Goal: Information Seeking & Learning: Learn about a topic

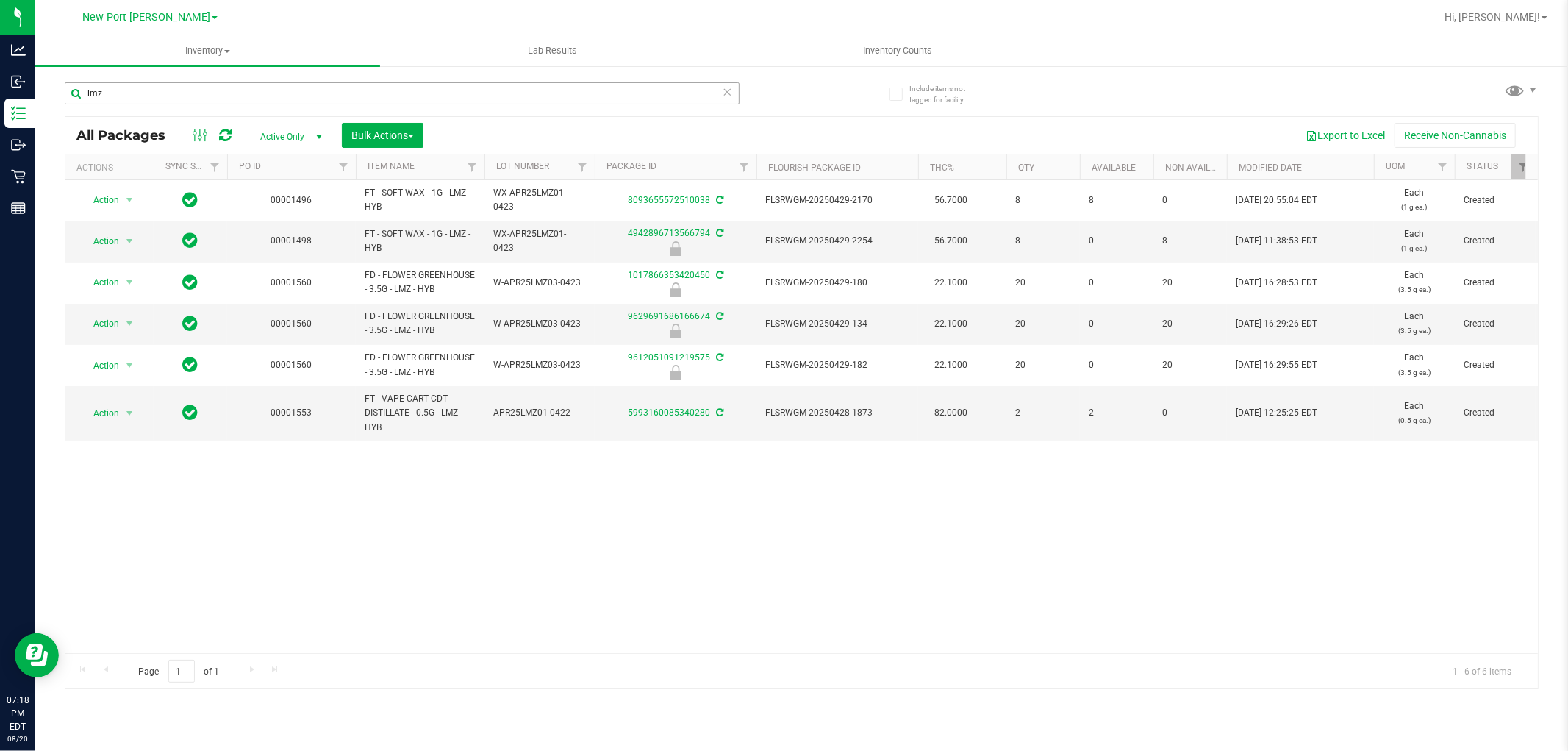
click at [216, 93] on input "lmz" at bounding box center [402, 93] width 675 height 22
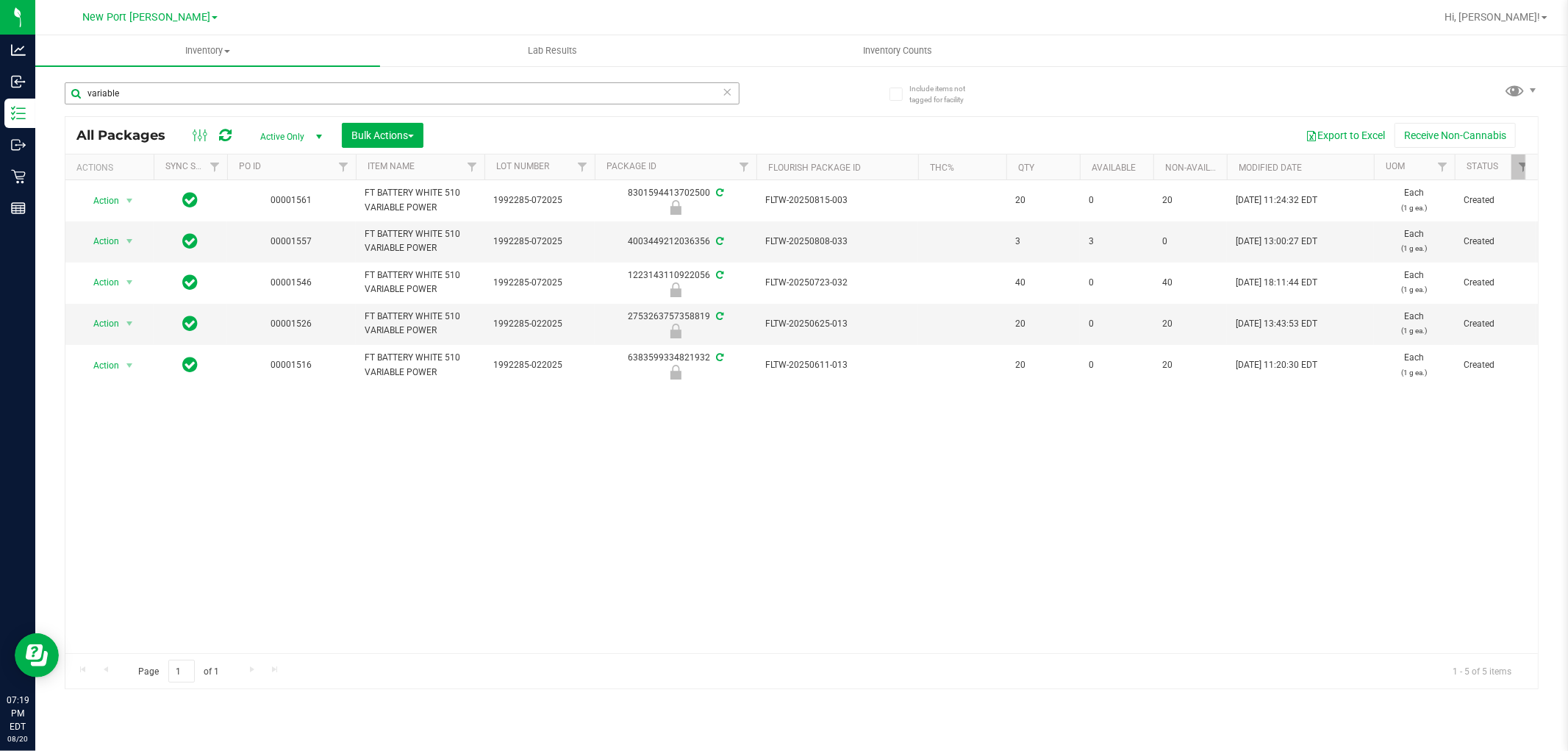
click at [288, 91] on input "variable" at bounding box center [402, 93] width 675 height 22
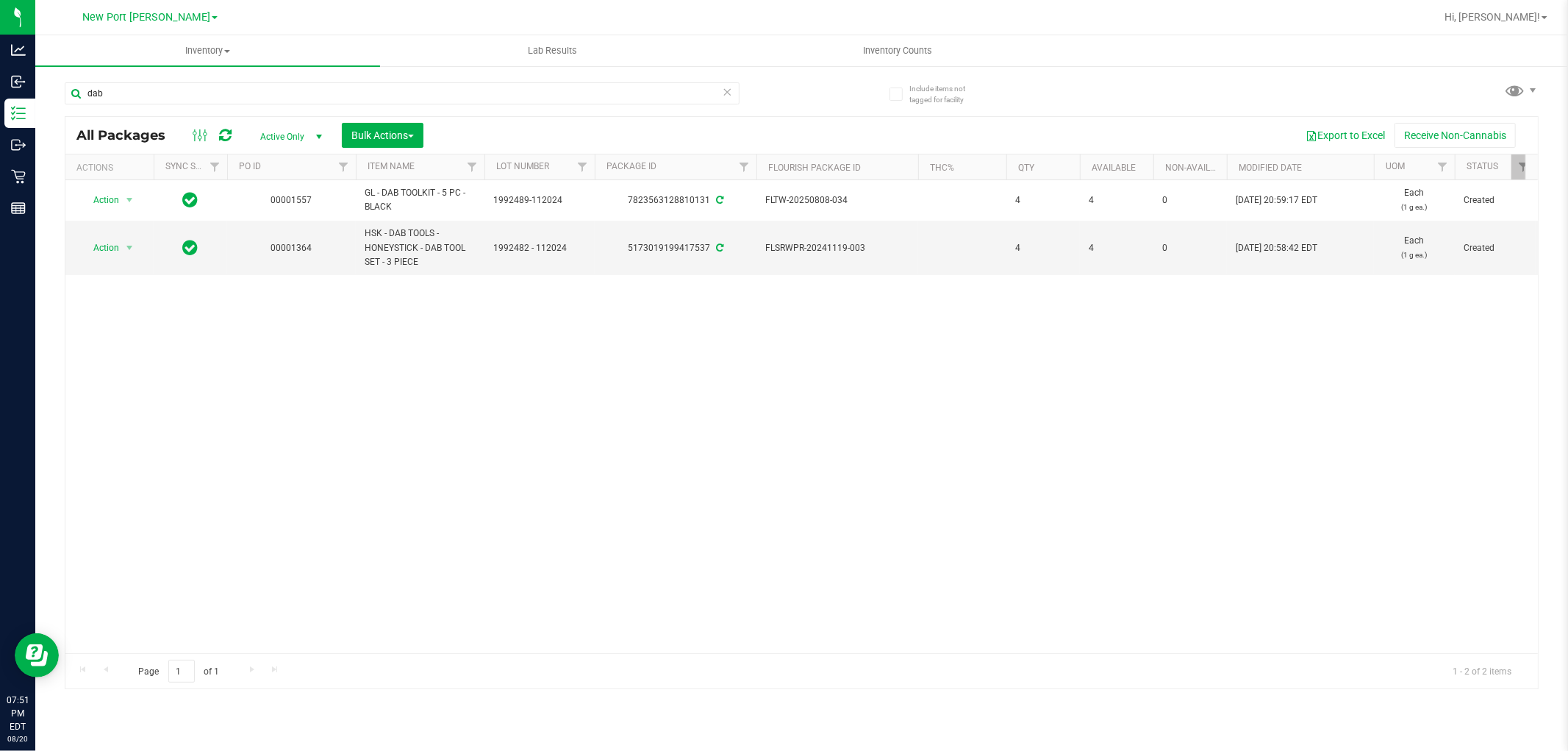
click at [198, 24] on div "[GEOGRAPHIC_DATA][PERSON_NAME] [GEOGRAPHIC_DATA] WC [GEOGRAPHIC_DATA] [GEOGRAPH…" at bounding box center [150, 17] width 135 height 18
click at [212, 17] on span at bounding box center [215, 18] width 6 height 3
click at [298, 27] on div at bounding box center [848, 17] width 1172 height 29
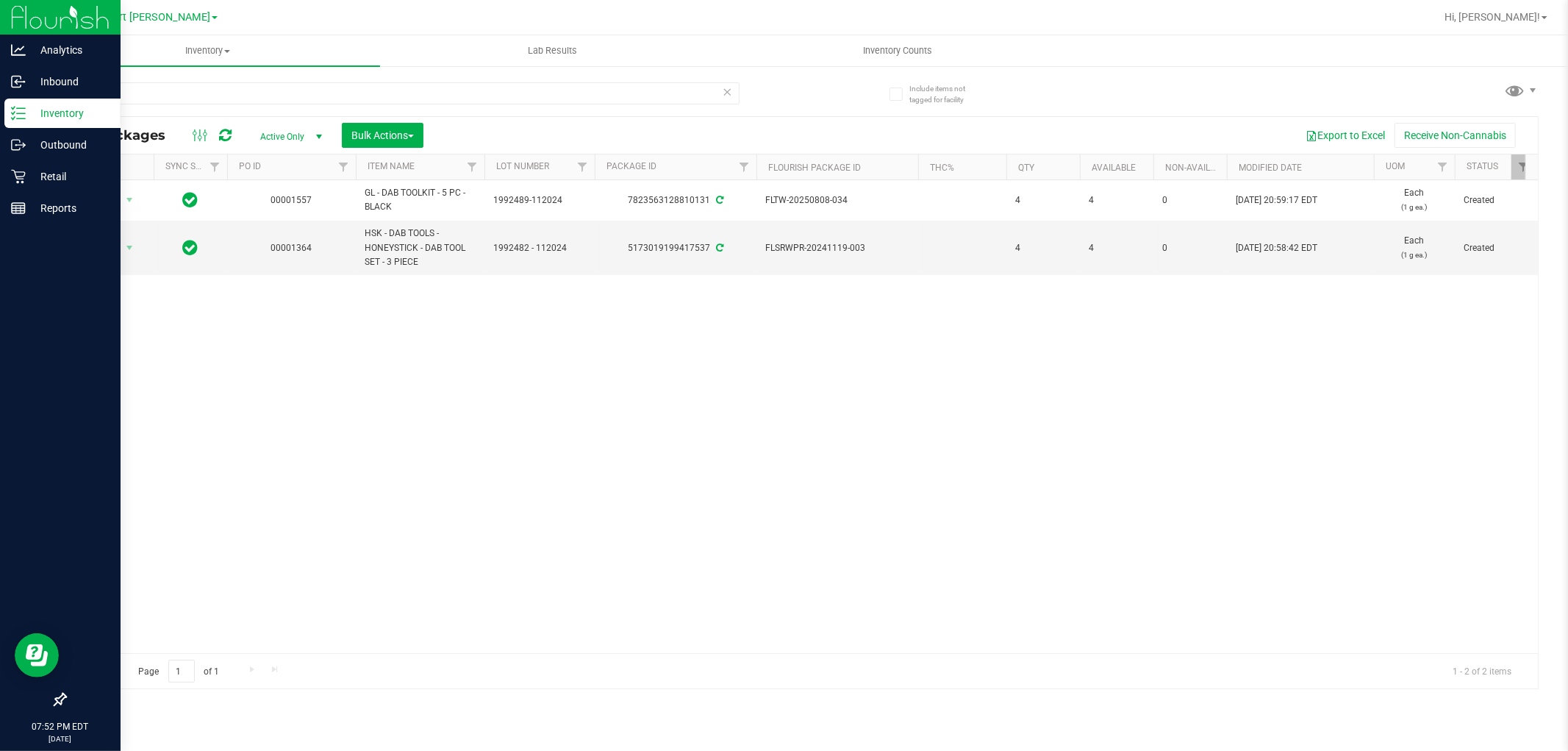
click at [19, 108] on line at bounding box center [21, 108] width 8 height 0
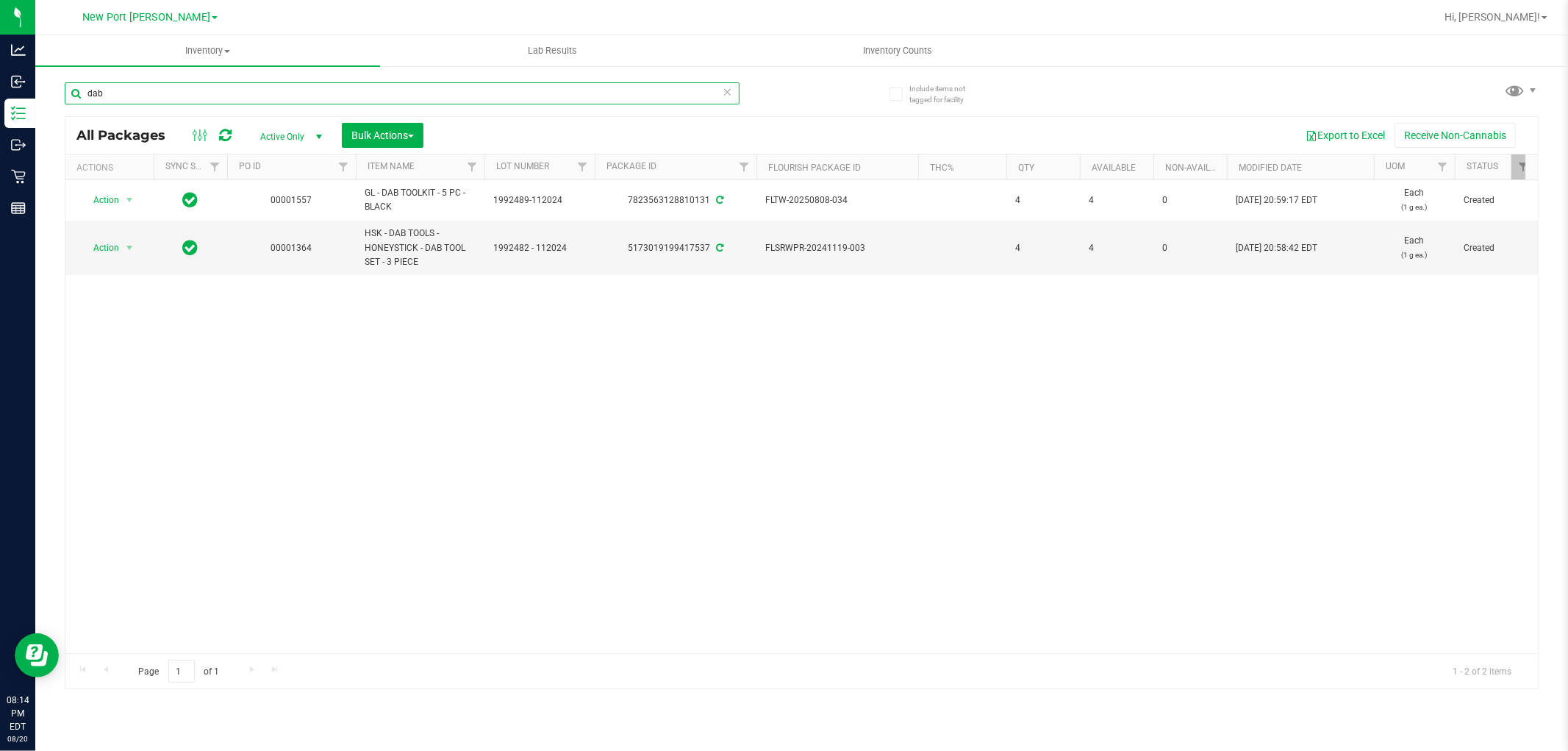
click at [166, 99] on input "dab" at bounding box center [402, 93] width 675 height 22
type input "blue z"
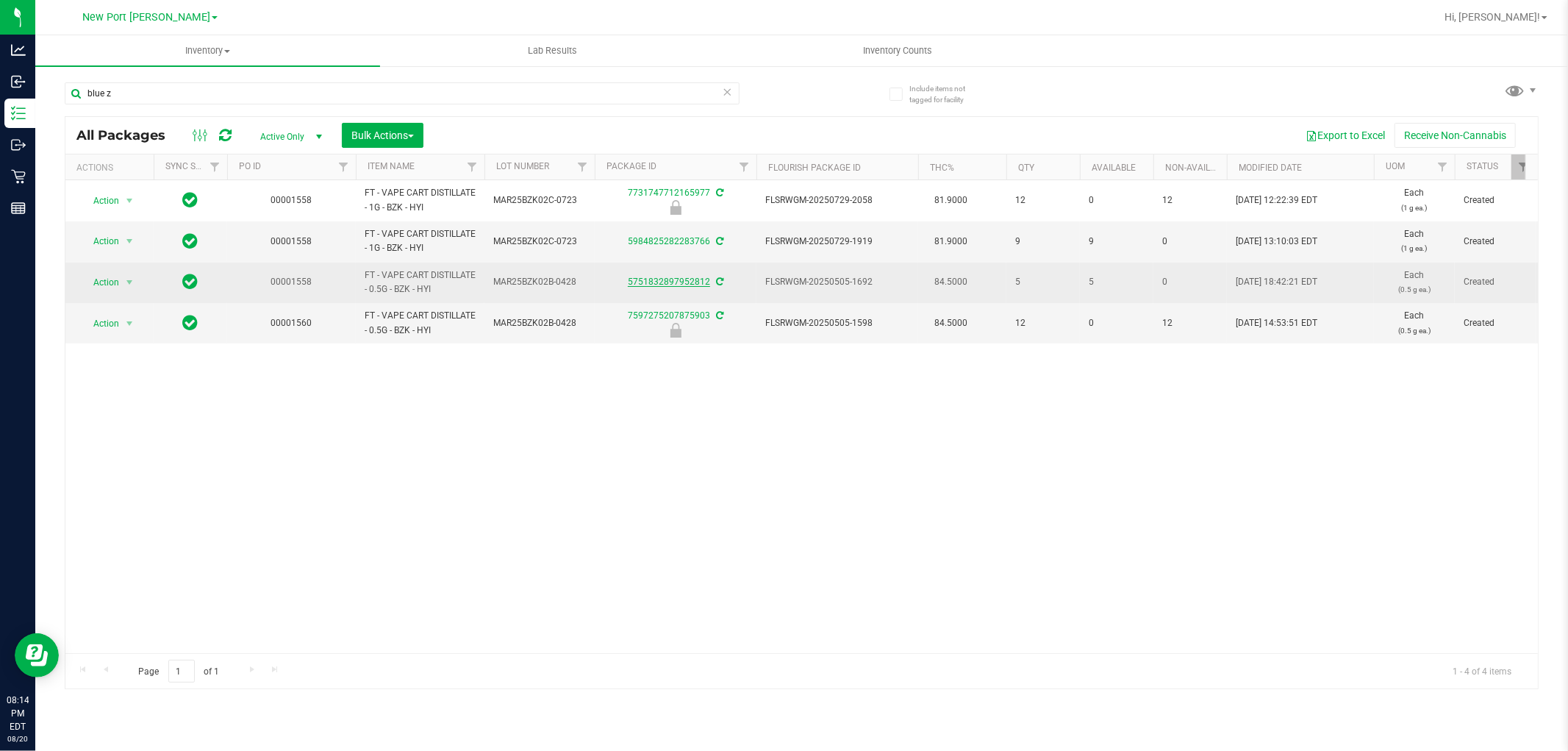
click at [684, 284] on link "5751832897952812" at bounding box center [669, 281] width 82 height 10
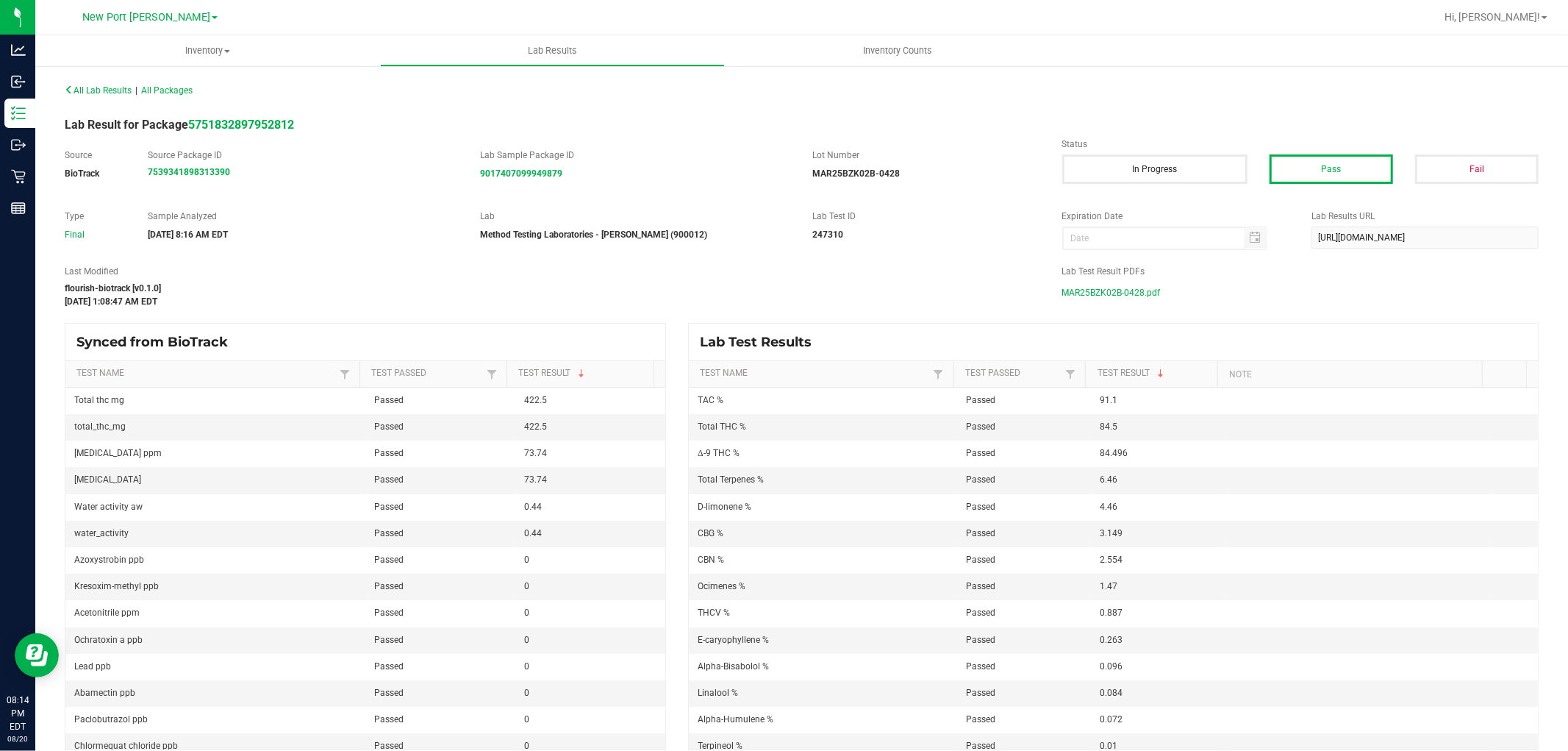
click at [1114, 289] on span "MAR25BZK02B-0428.pdf" at bounding box center [1111, 293] width 98 height 22
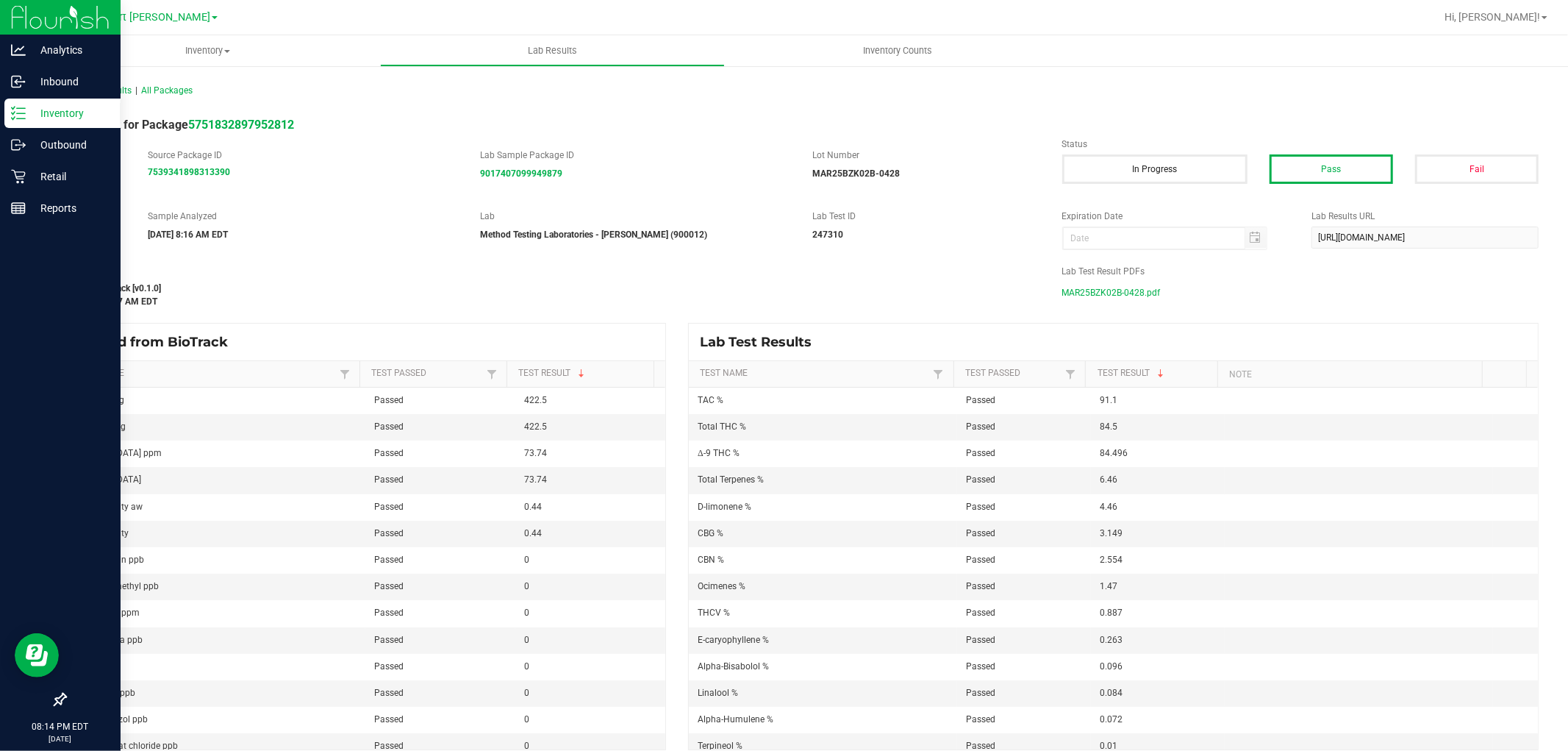
click at [20, 116] on icon at bounding box center [19, 113] width 15 height 15
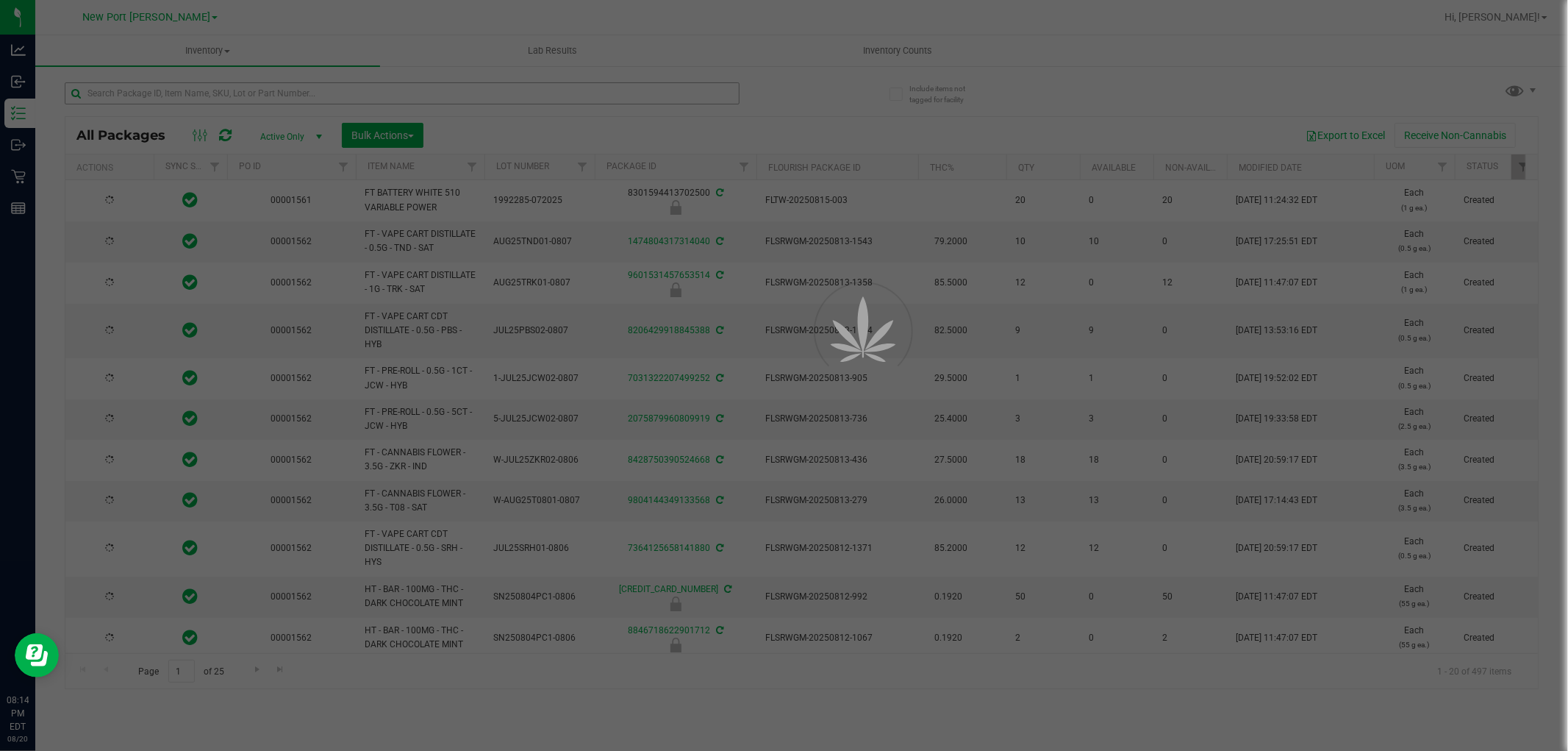
click at [215, 87] on div at bounding box center [784, 376] width 1568 height 751
type input "[DATE]"
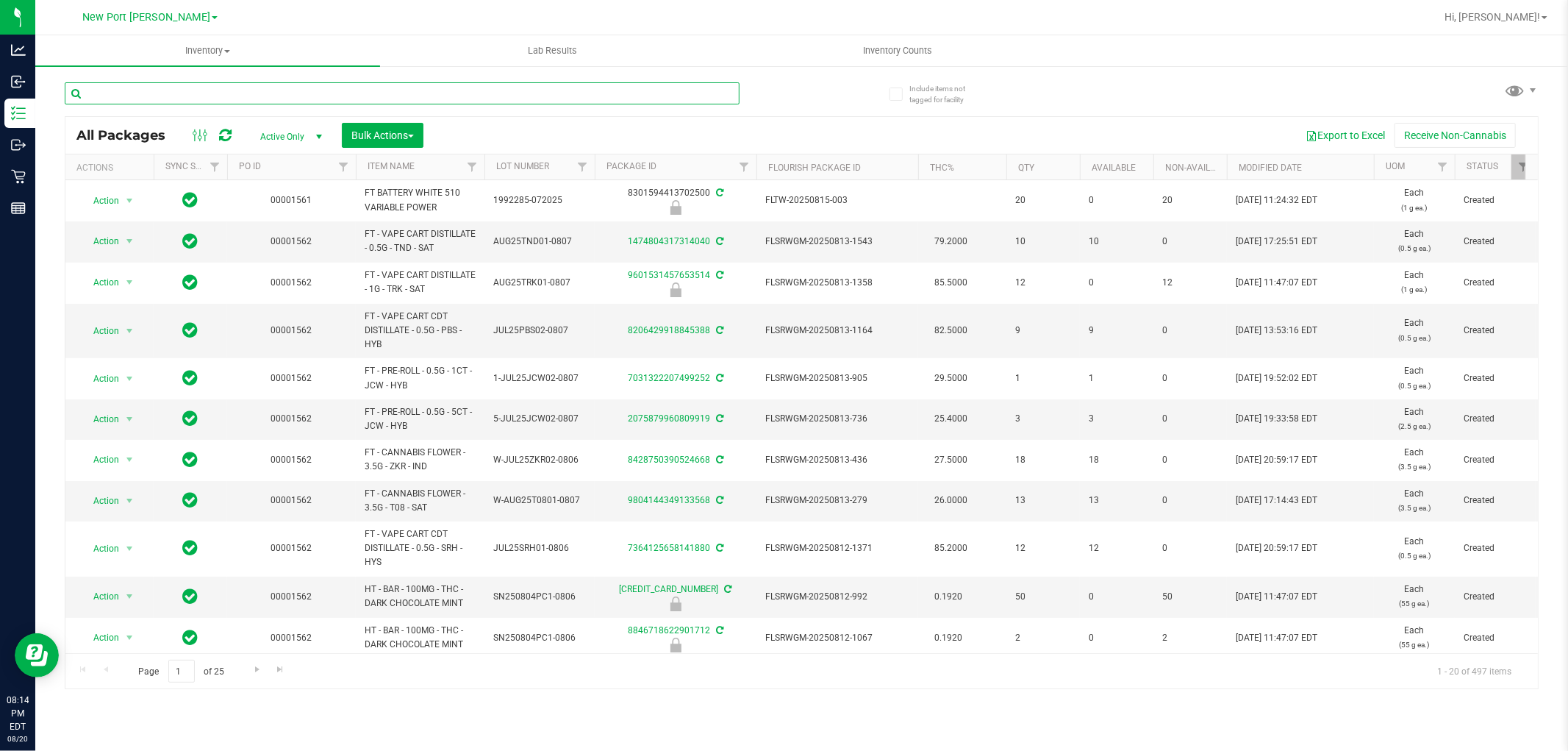
click at [155, 96] on input "text" at bounding box center [402, 93] width 675 height 22
click at [236, 93] on input "text" at bounding box center [402, 93] width 675 height 22
click at [235, 93] on input "text" at bounding box center [402, 93] width 675 height 22
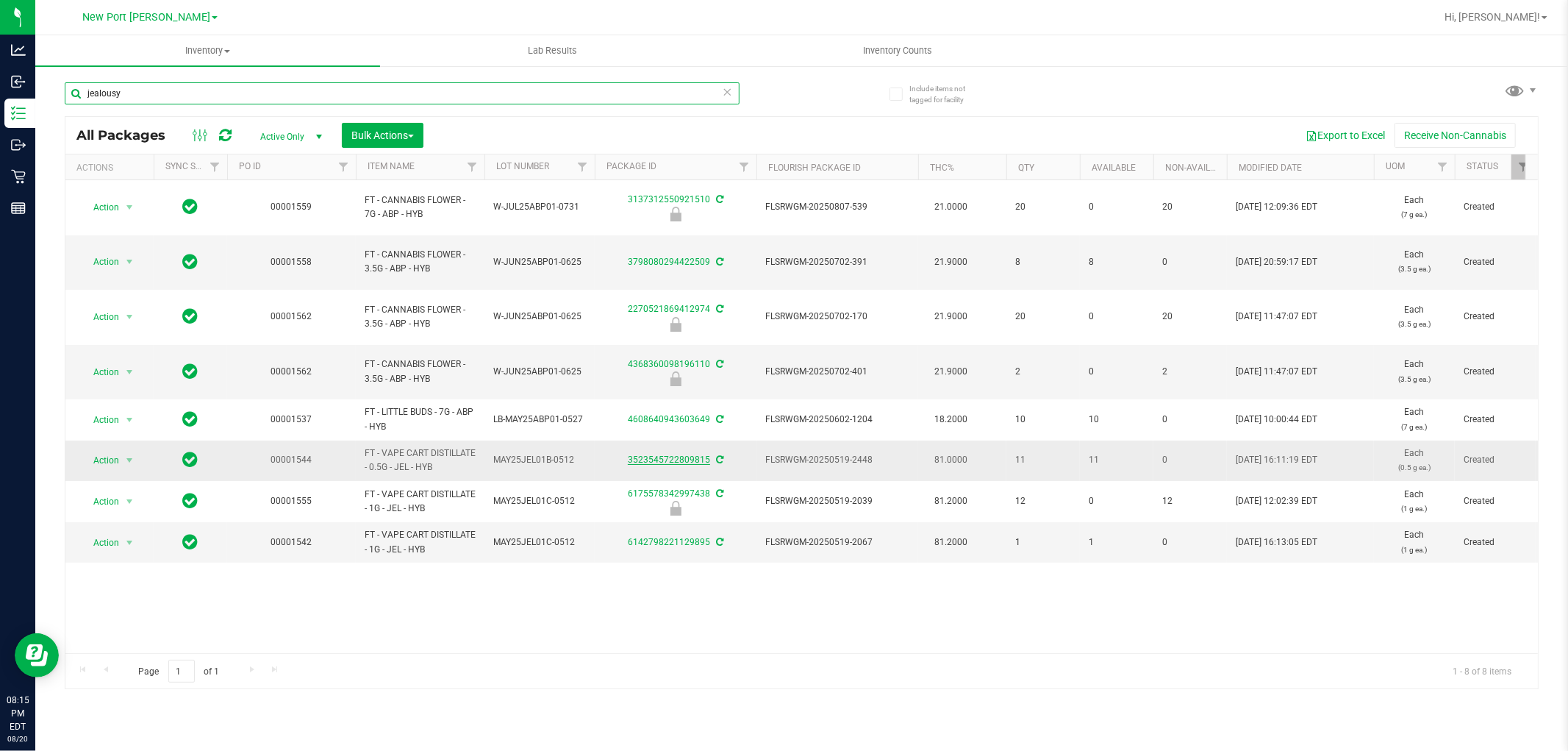
type input "jealousy"
click at [682, 460] on link "3523545722809815" at bounding box center [669, 460] width 82 height 10
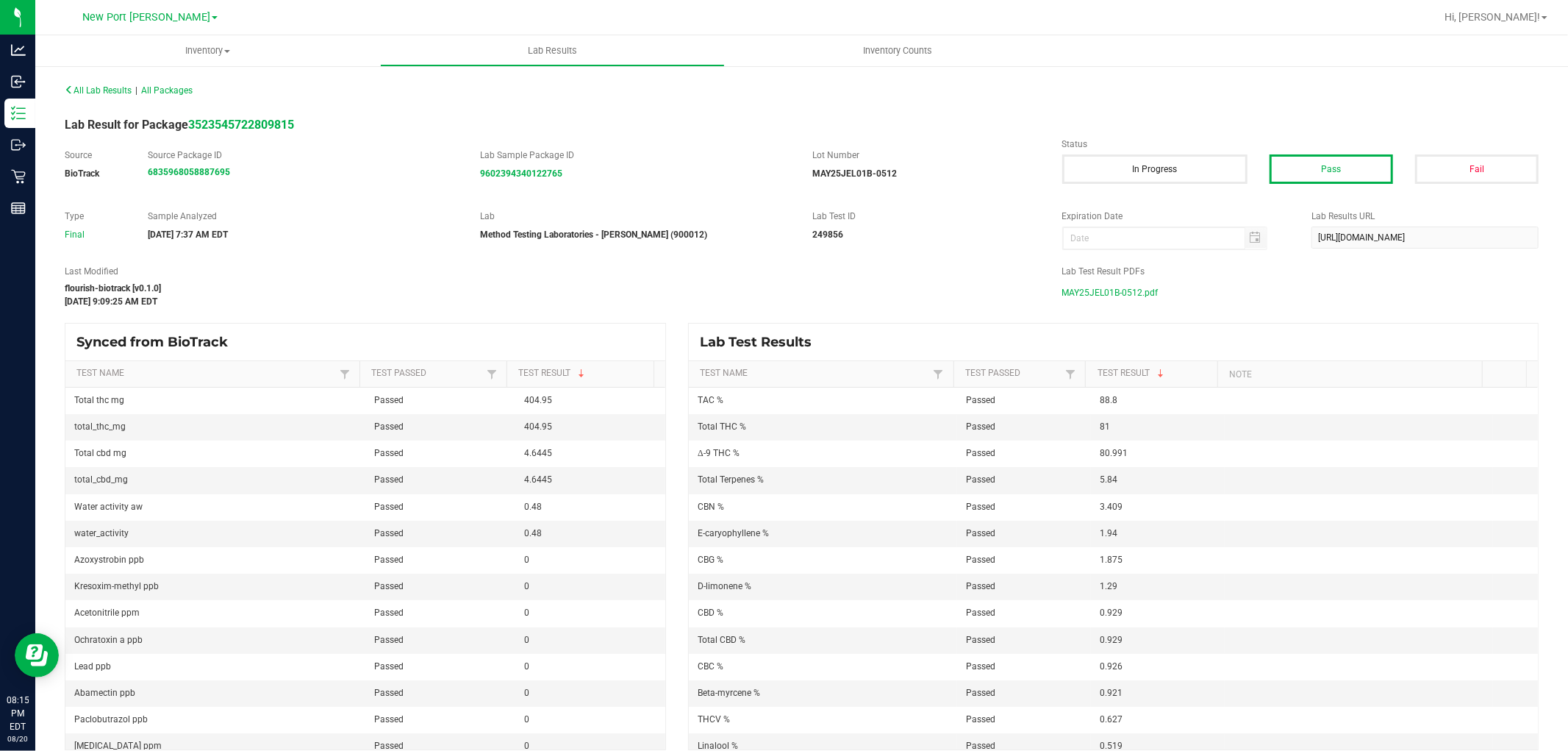
click at [1141, 298] on span "MAY25JEL01B-0512.pdf" at bounding box center [1110, 293] width 96 height 22
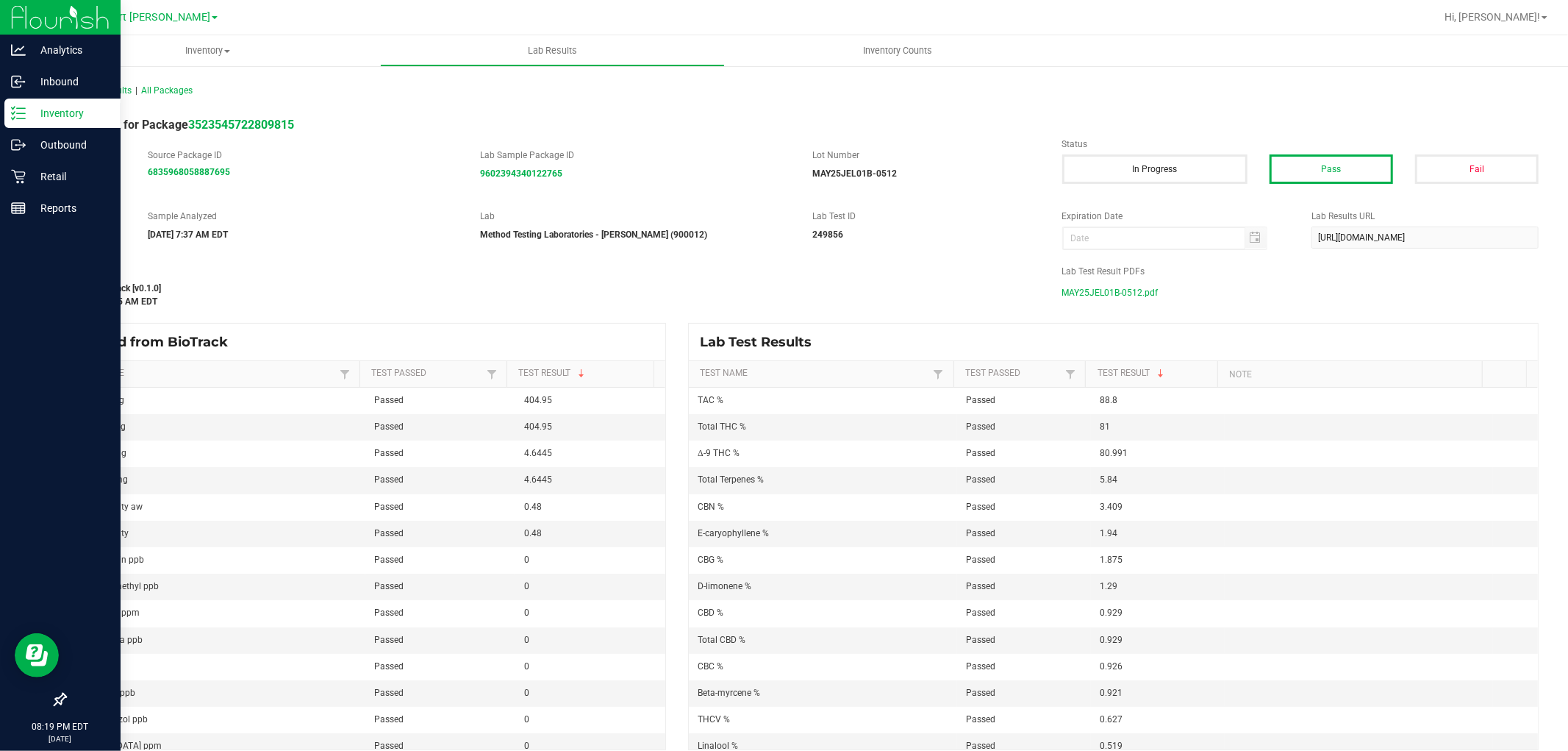
click at [8, 113] on div "Inventory" at bounding box center [62, 113] width 116 height 30
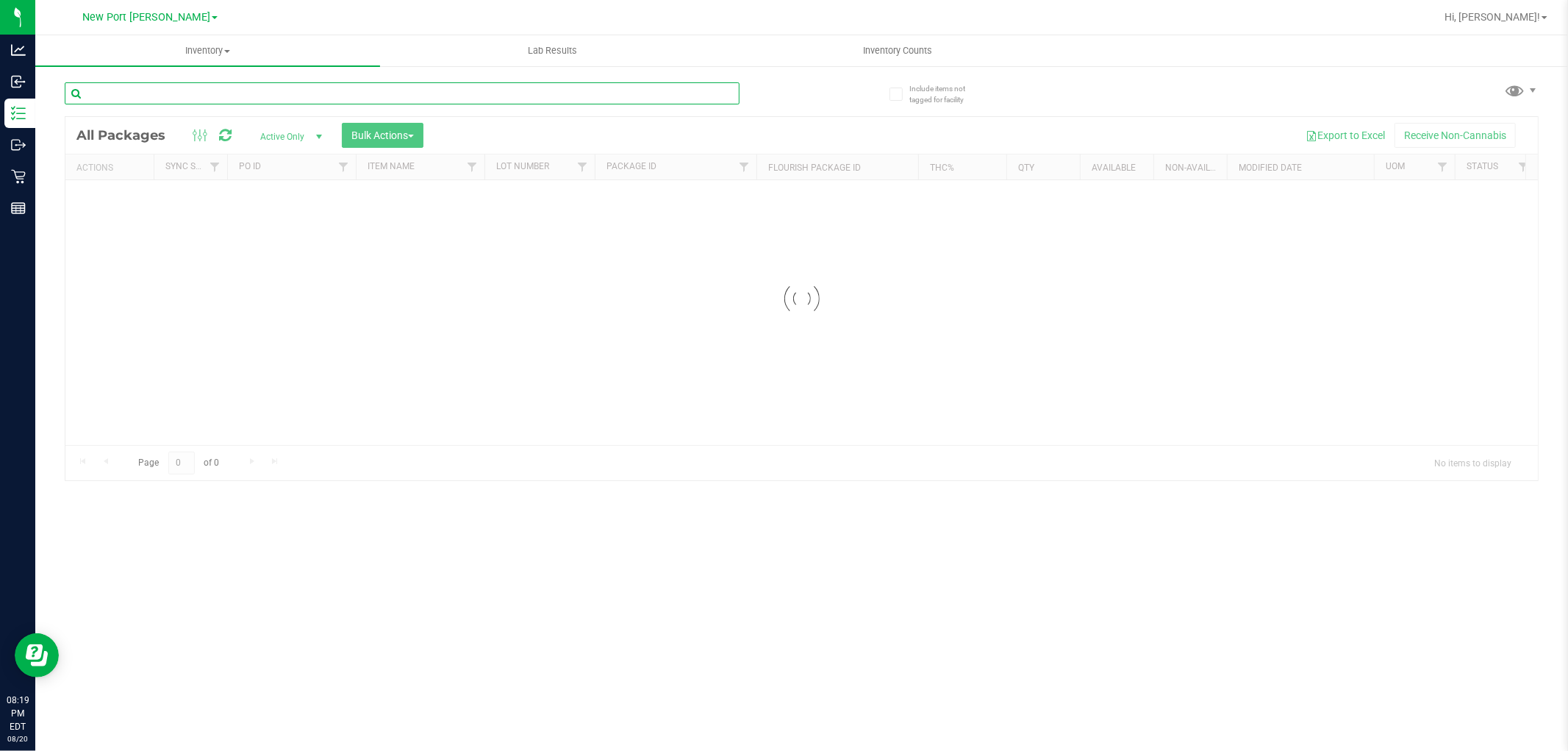
click at [153, 92] on div "Inventory All packages All inventory Waste log Create inventory Lab Results Inv…" at bounding box center [802, 393] width 1532 height 715
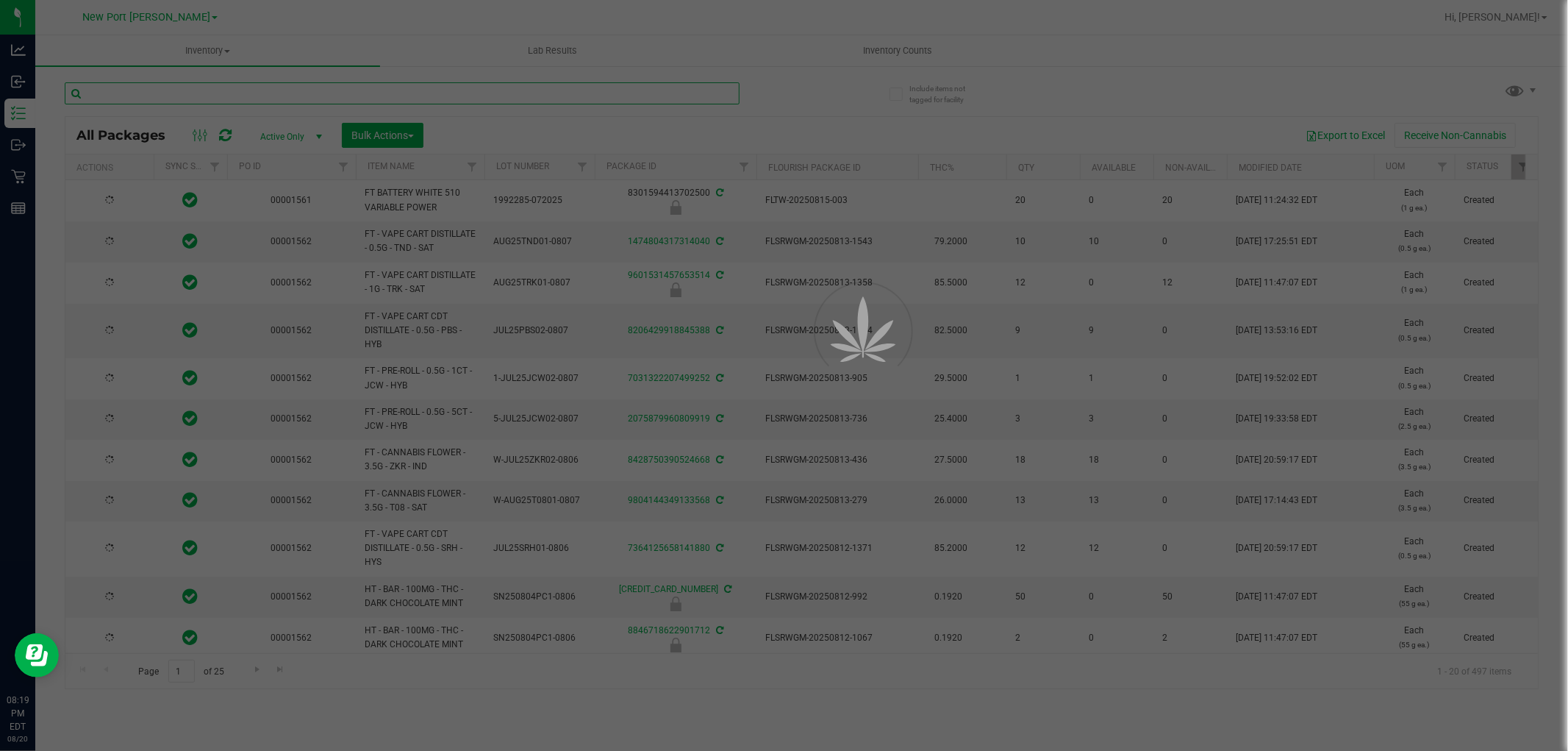
type input "z"
type input "[DATE]"
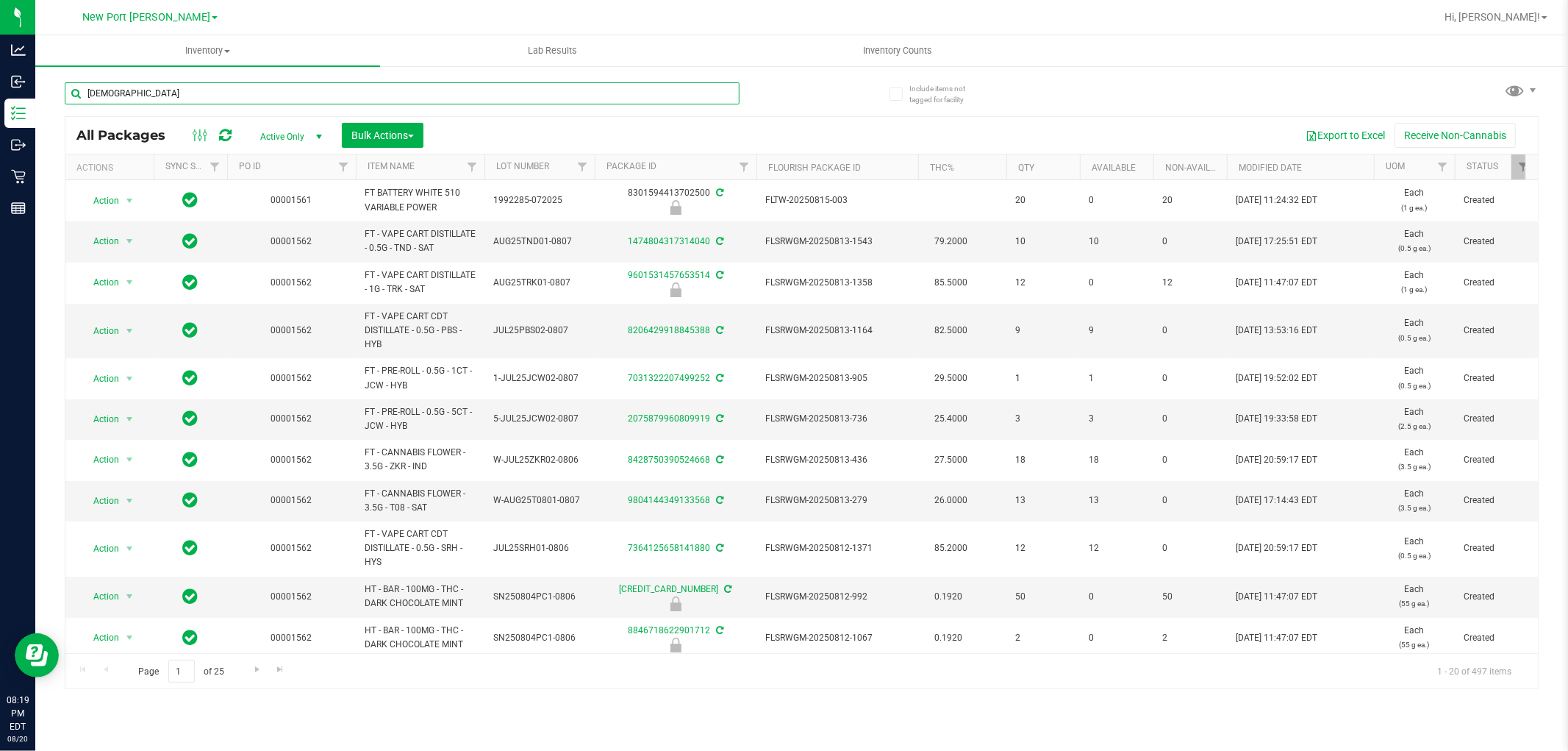
type input "[DEMOGRAPHIC_DATA]"
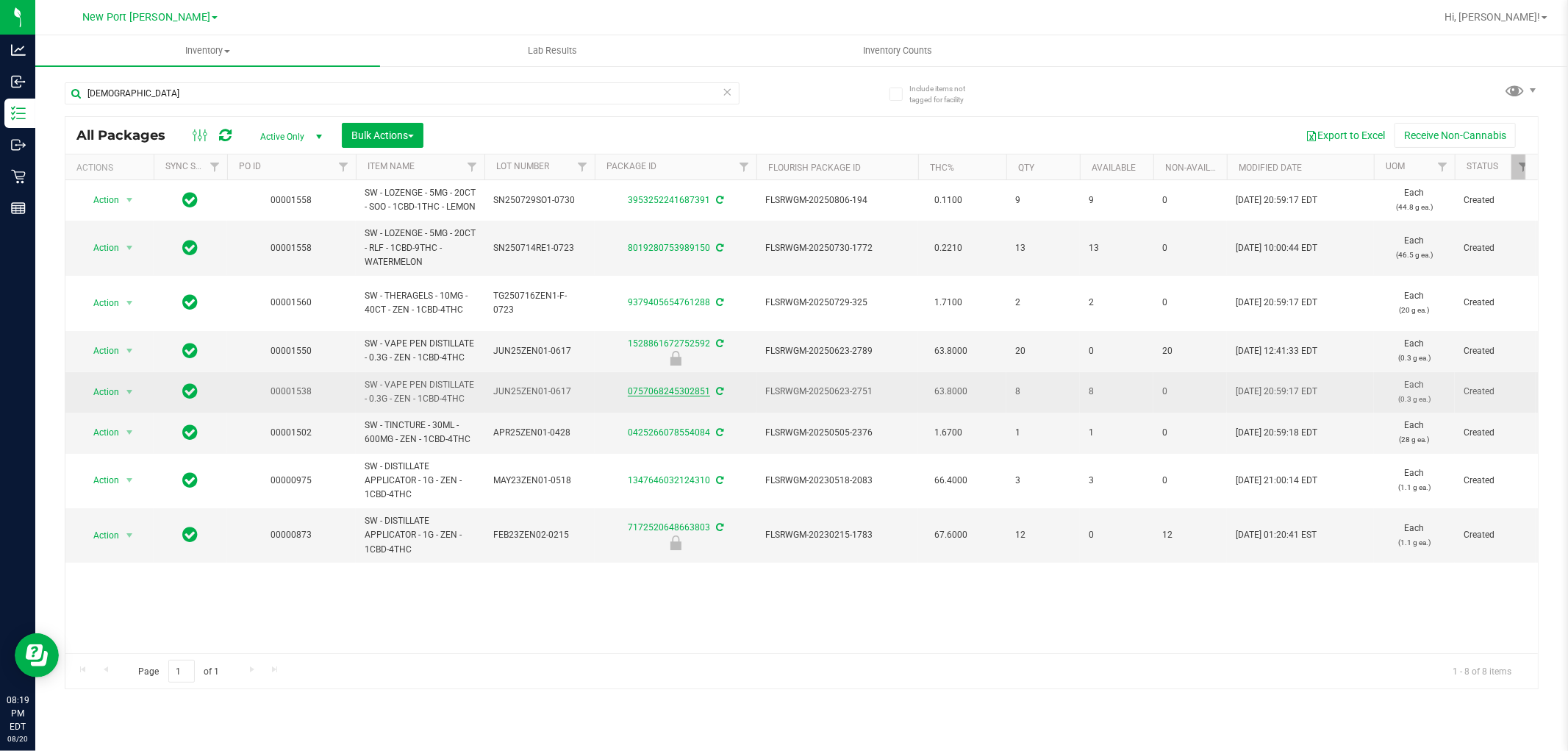
click at [663, 395] on link "0757068245302851" at bounding box center [669, 391] width 82 height 10
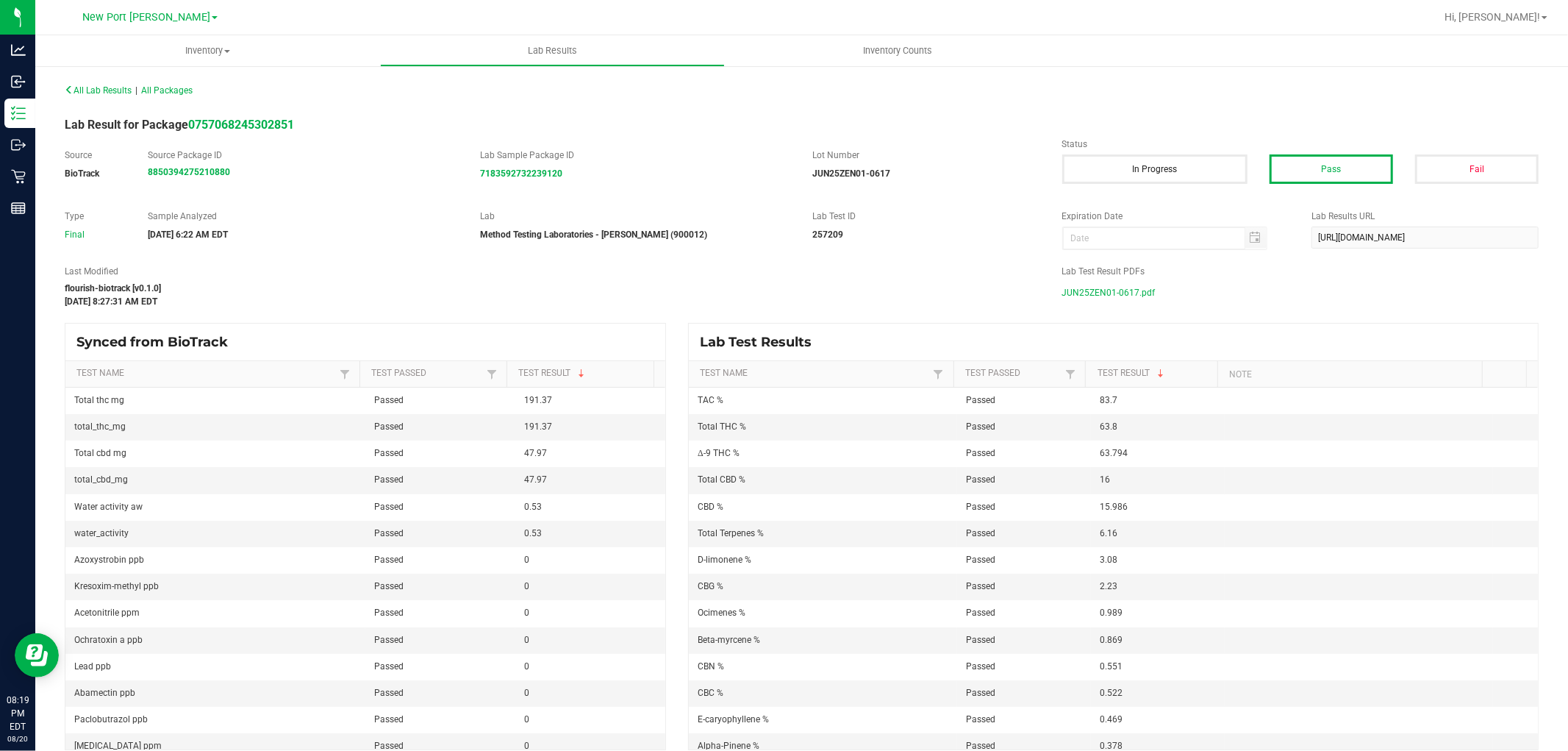
click at [1096, 296] on span "JUN25ZEN01-0617.pdf" at bounding box center [1109, 293] width 93 height 22
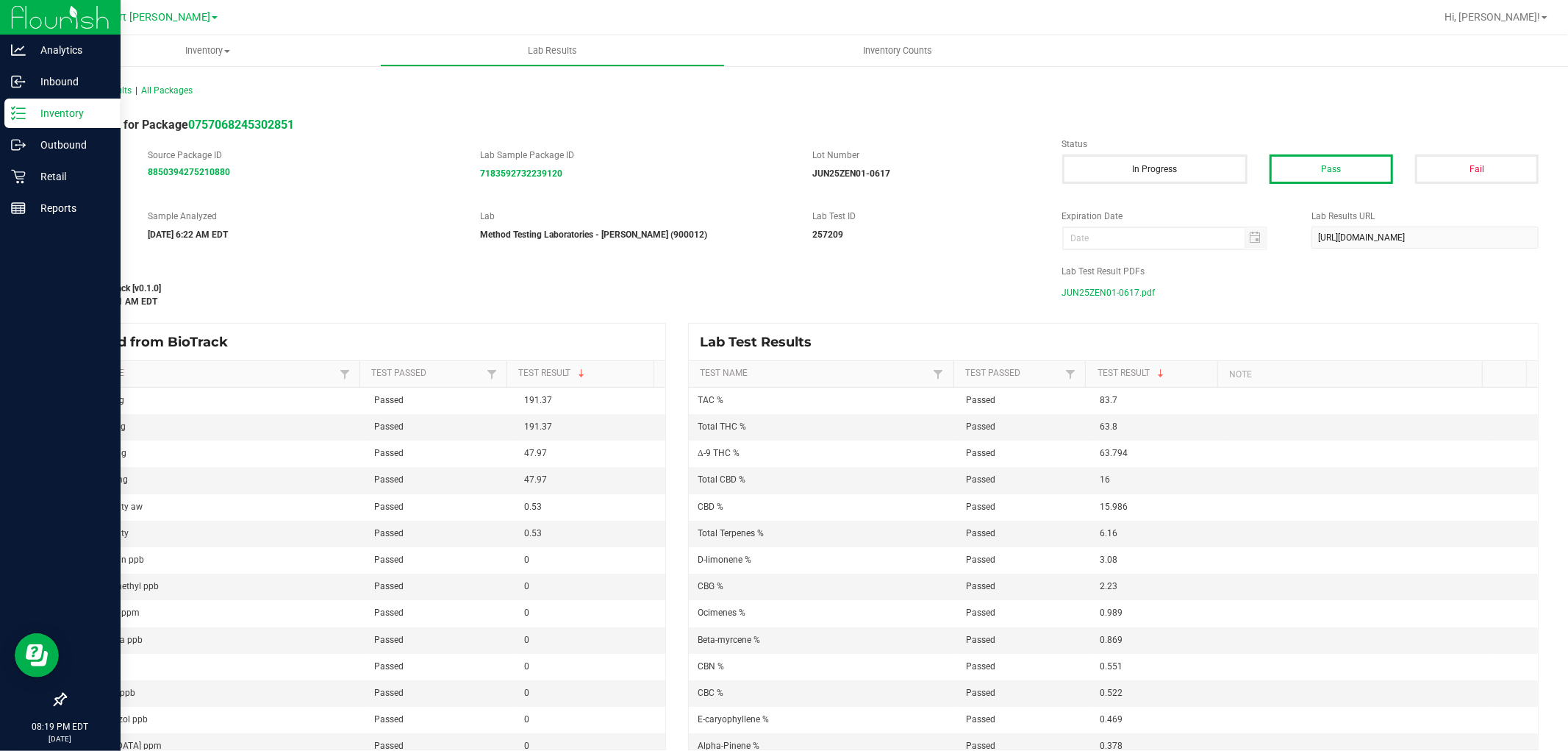
click at [4, 115] on div "Inventory" at bounding box center [62, 113] width 116 height 30
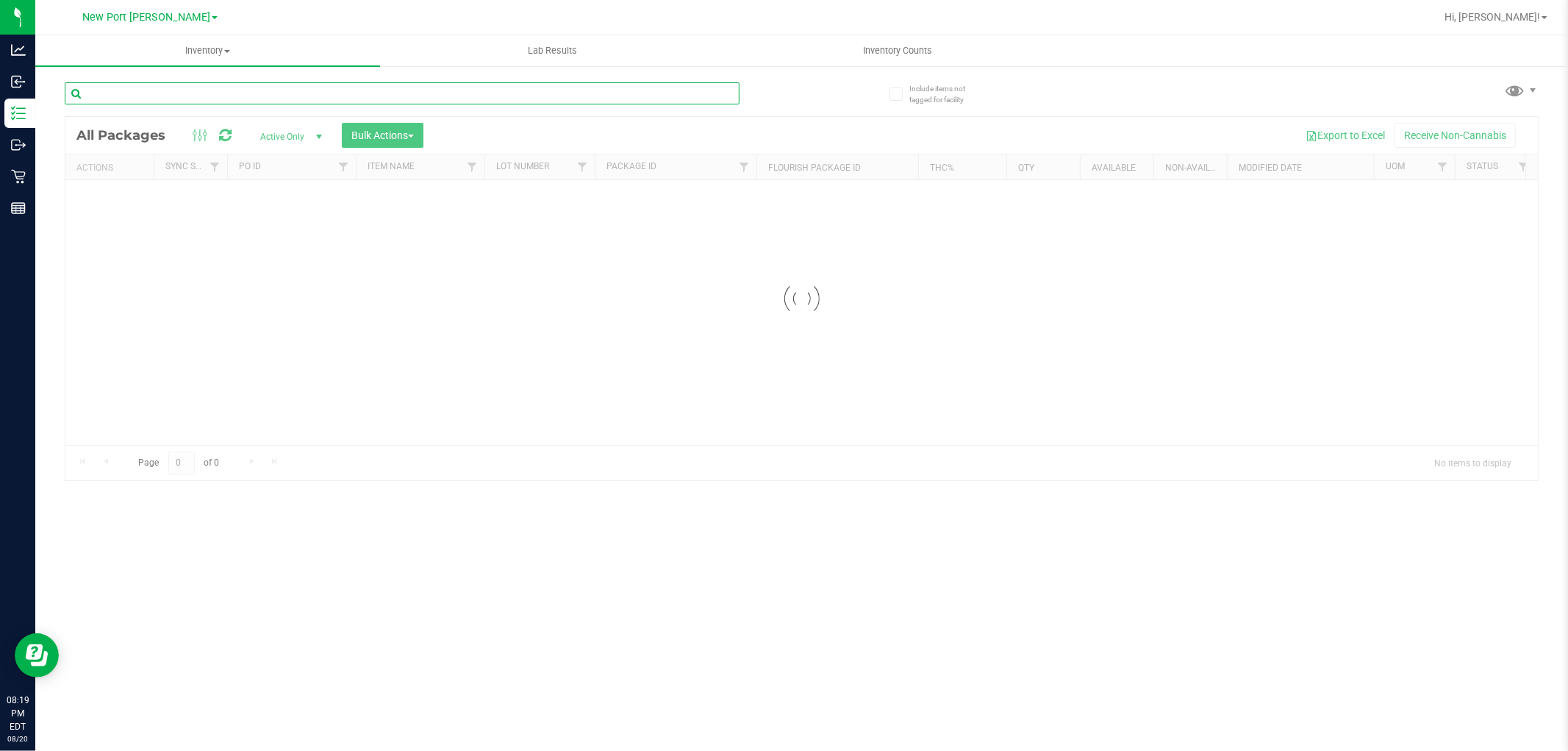
click at [164, 87] on input "text" at bounding box center [402, 93] width 675 height 22
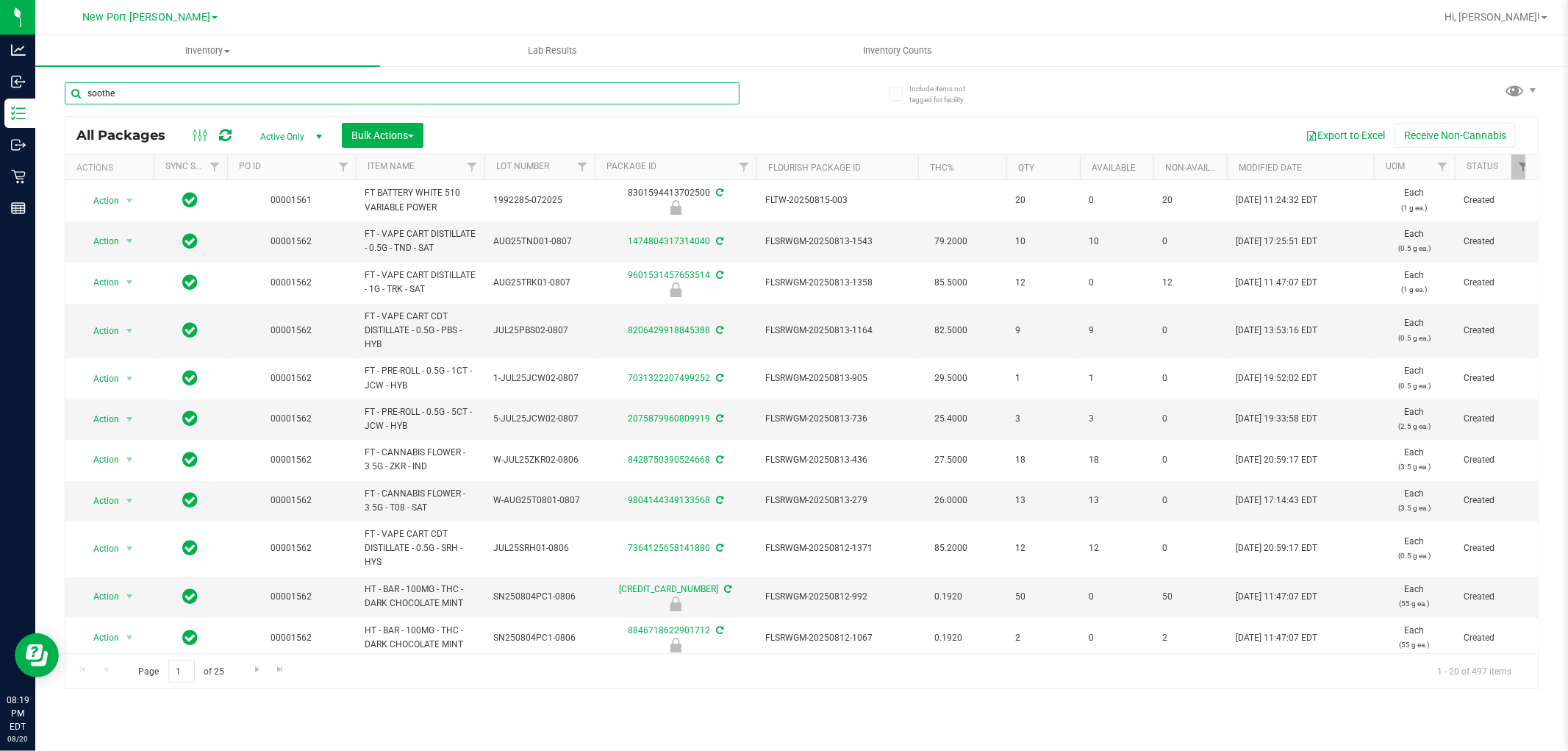
type input "soothe"
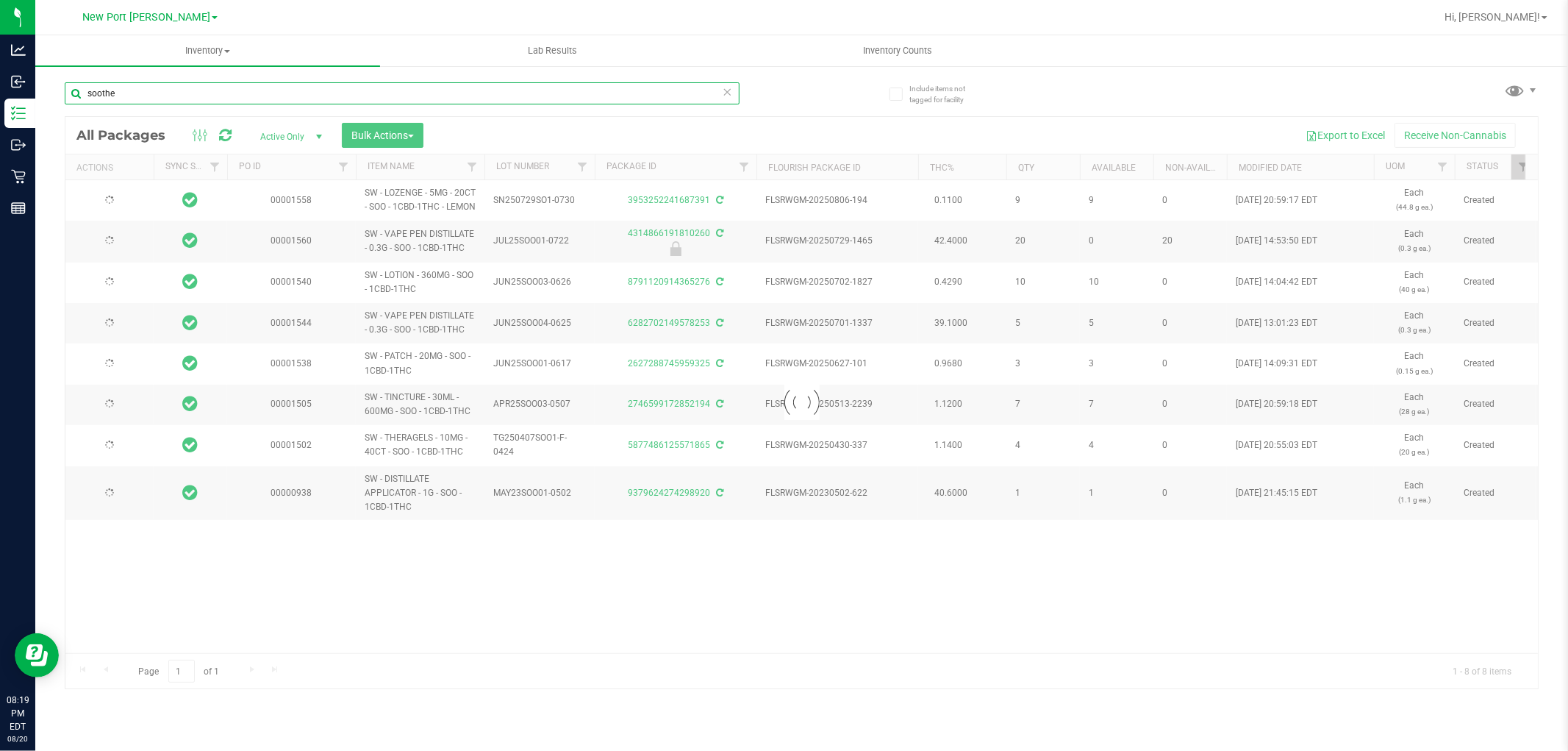
type input "[DATE]"
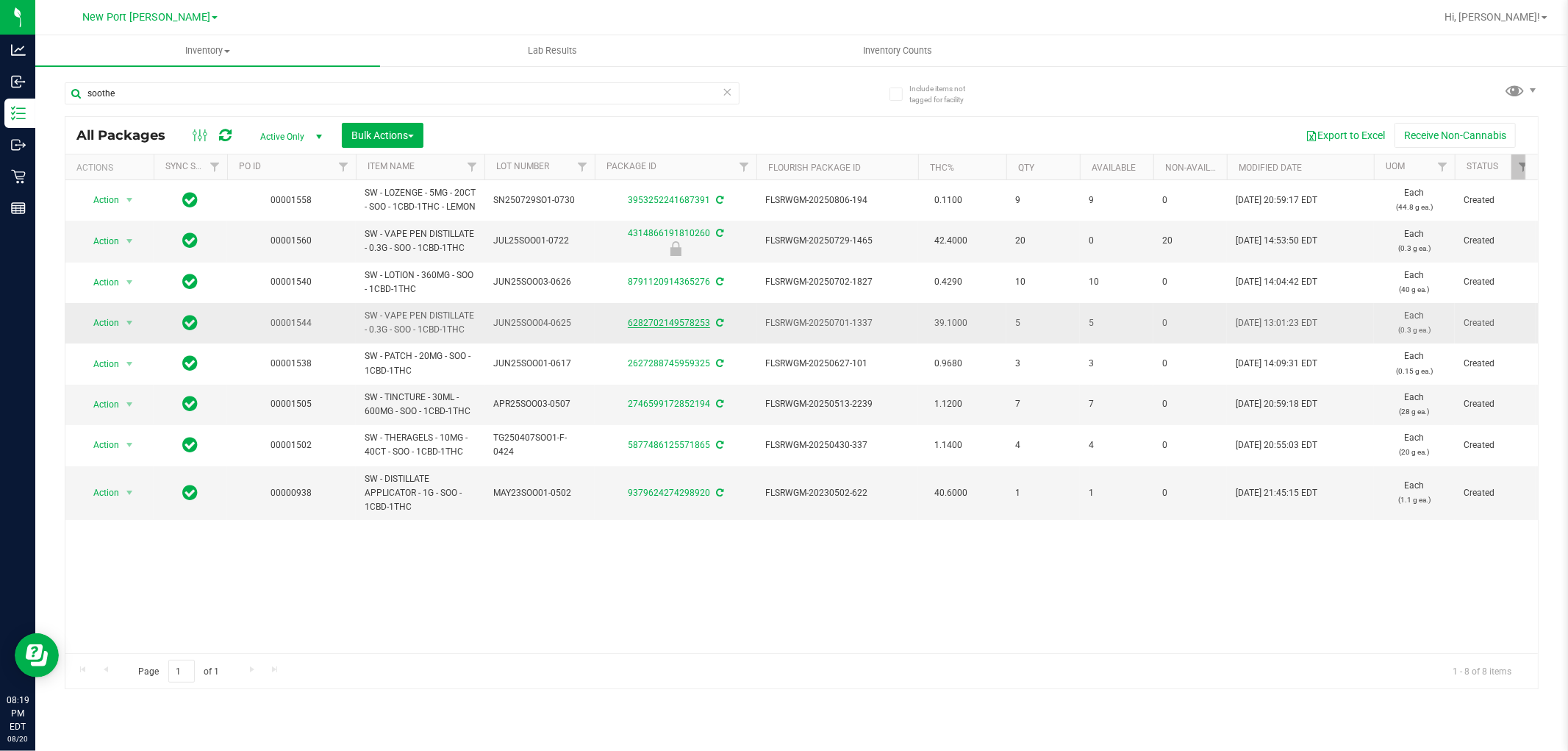
click at [677, 328] on link "6282702149578253" at bounding box center [669, 323] width 82 height 10
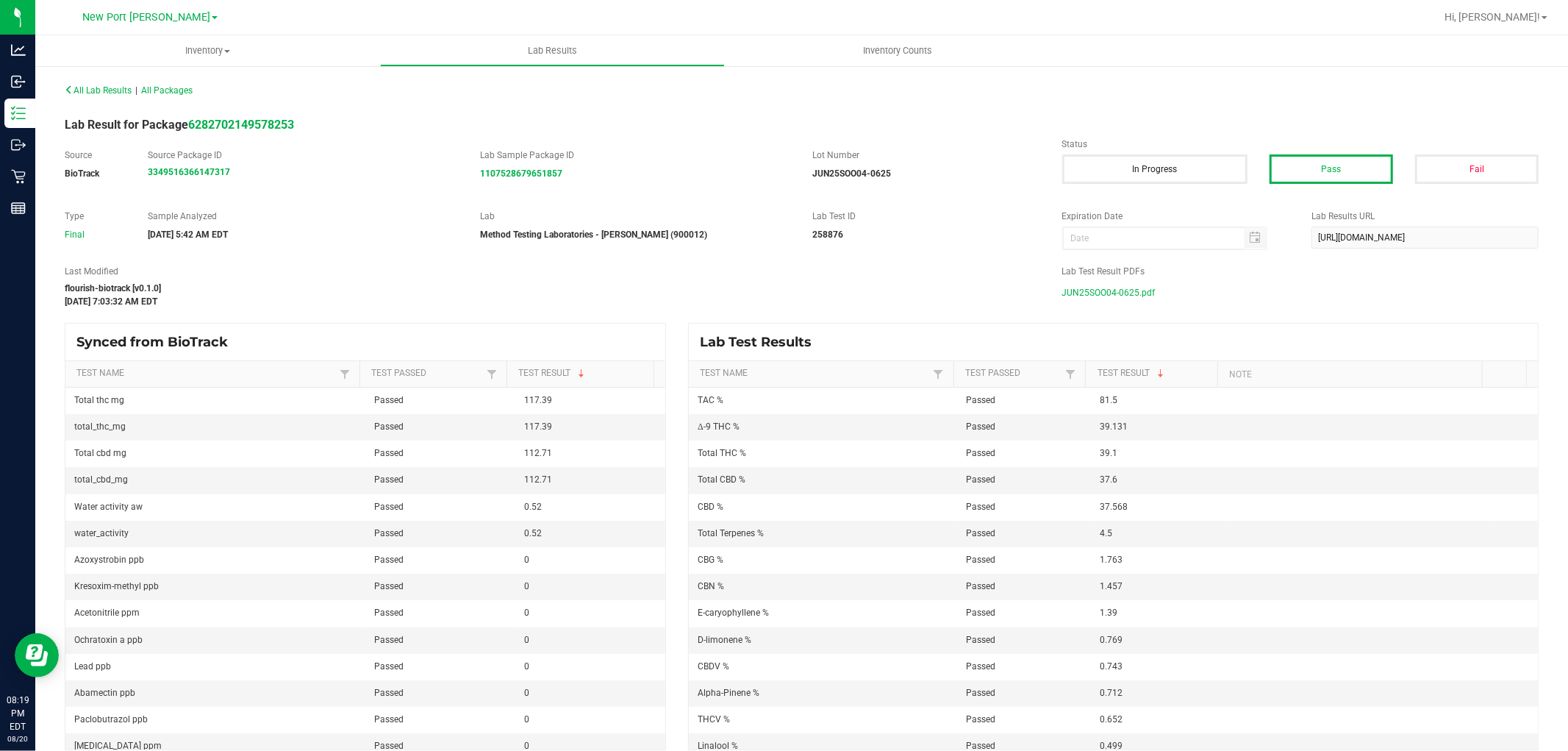
click at [1118, 284] on span "JUN25SOO04-0625.pdf" at bounding box center [1109, 293] width 93 height 22
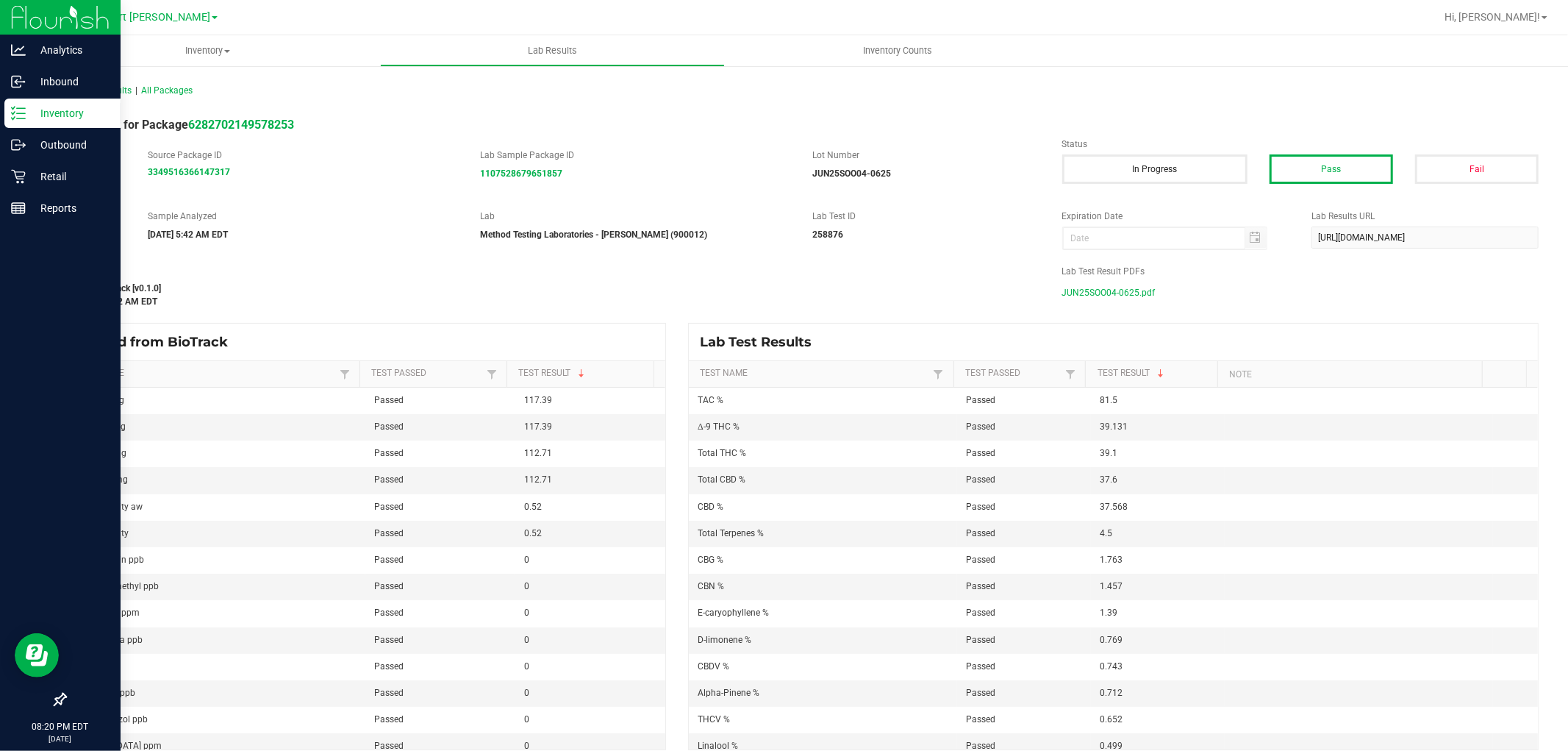
click at [30, 104] on p "Inventory" at bounding box center [70, 113] width 88 height 18
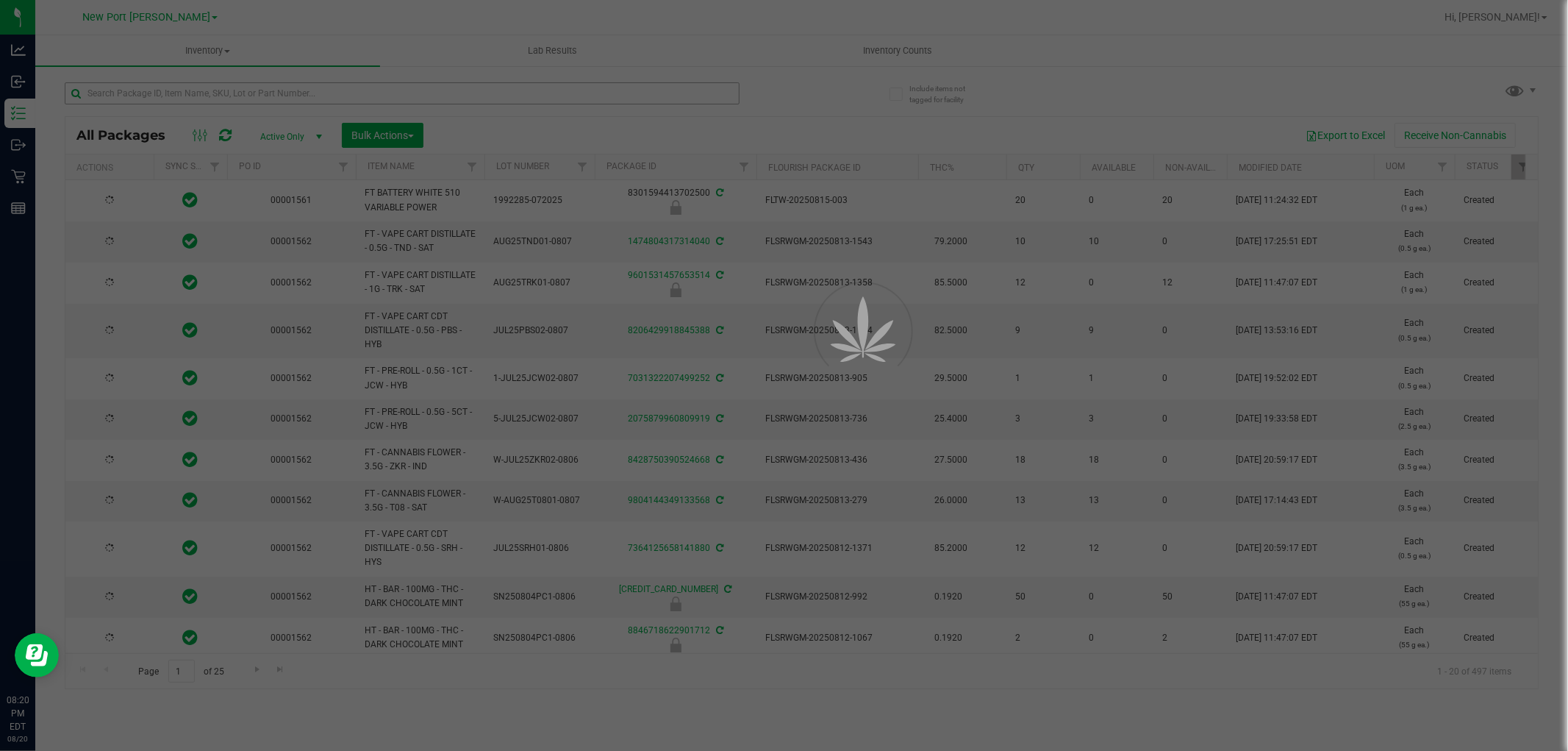
type input "[DATE]"
click at [251, 91] on div at bounding box center [784, 376] width 1568 height 751
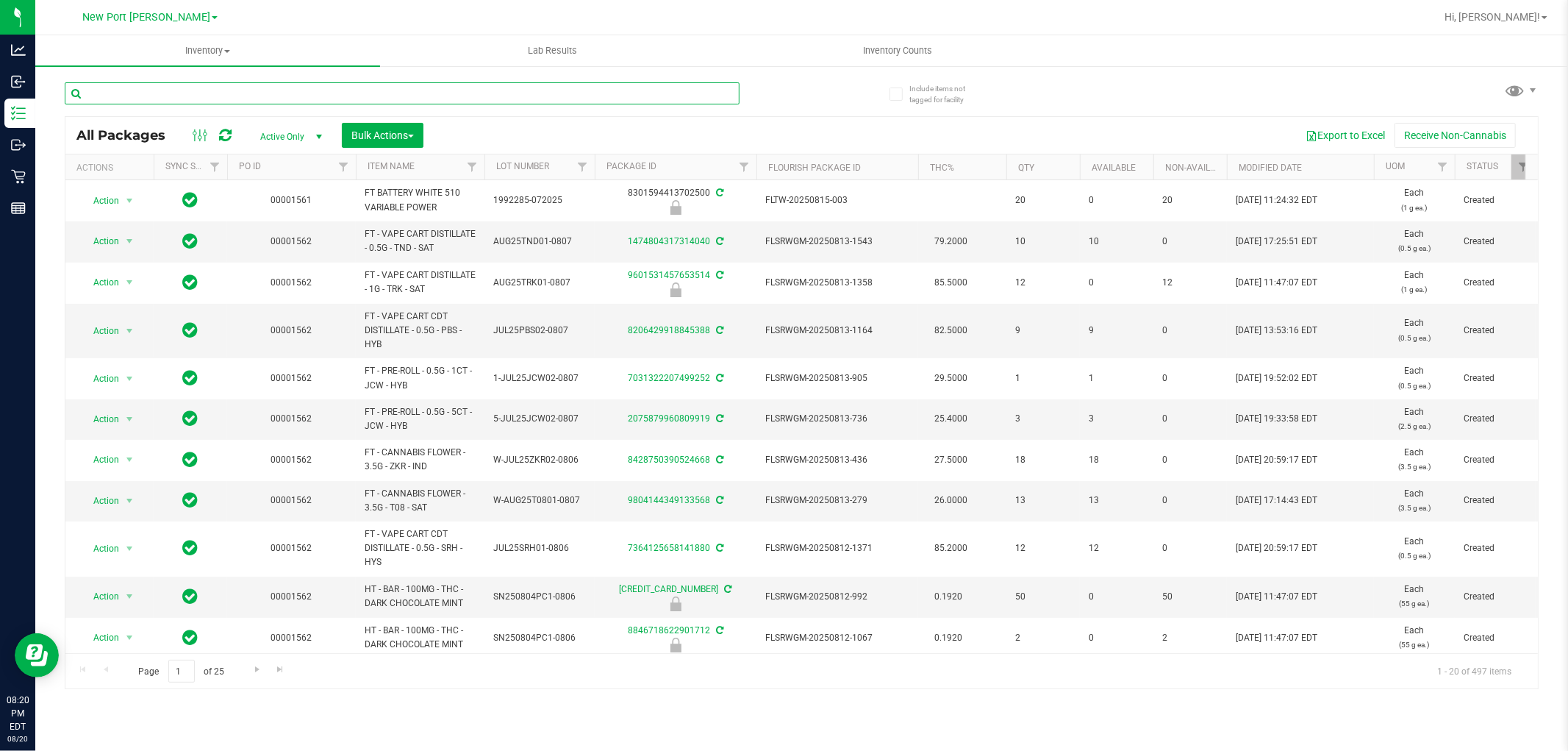
click at [251, 91] on input "text" at bounding box center [402, 93] width 675 height 22
type input "relief"
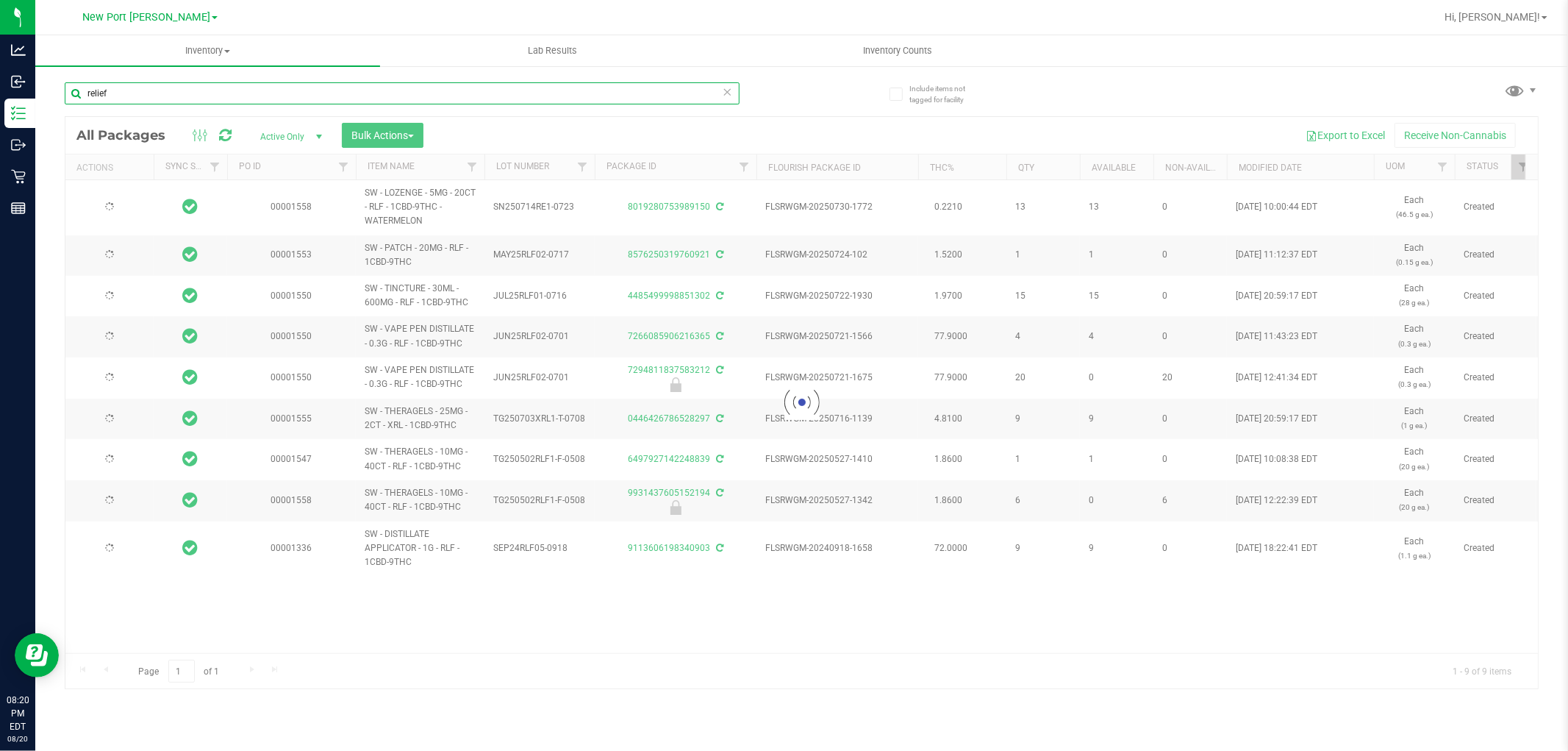
type input "[DATE]"
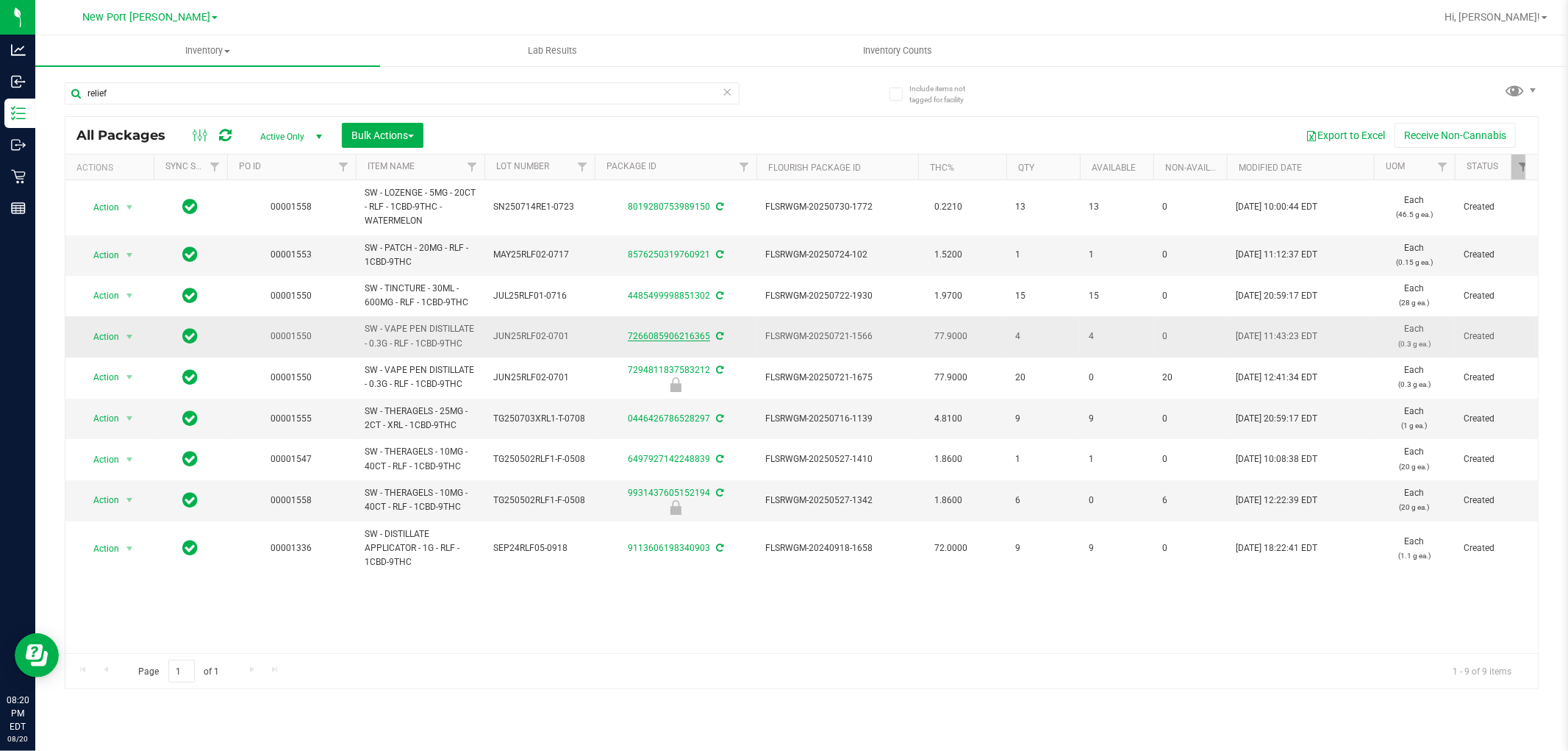
click at [666, 336] on link "7266085906216365" at bounding box center [669, 336] width 82 height 10
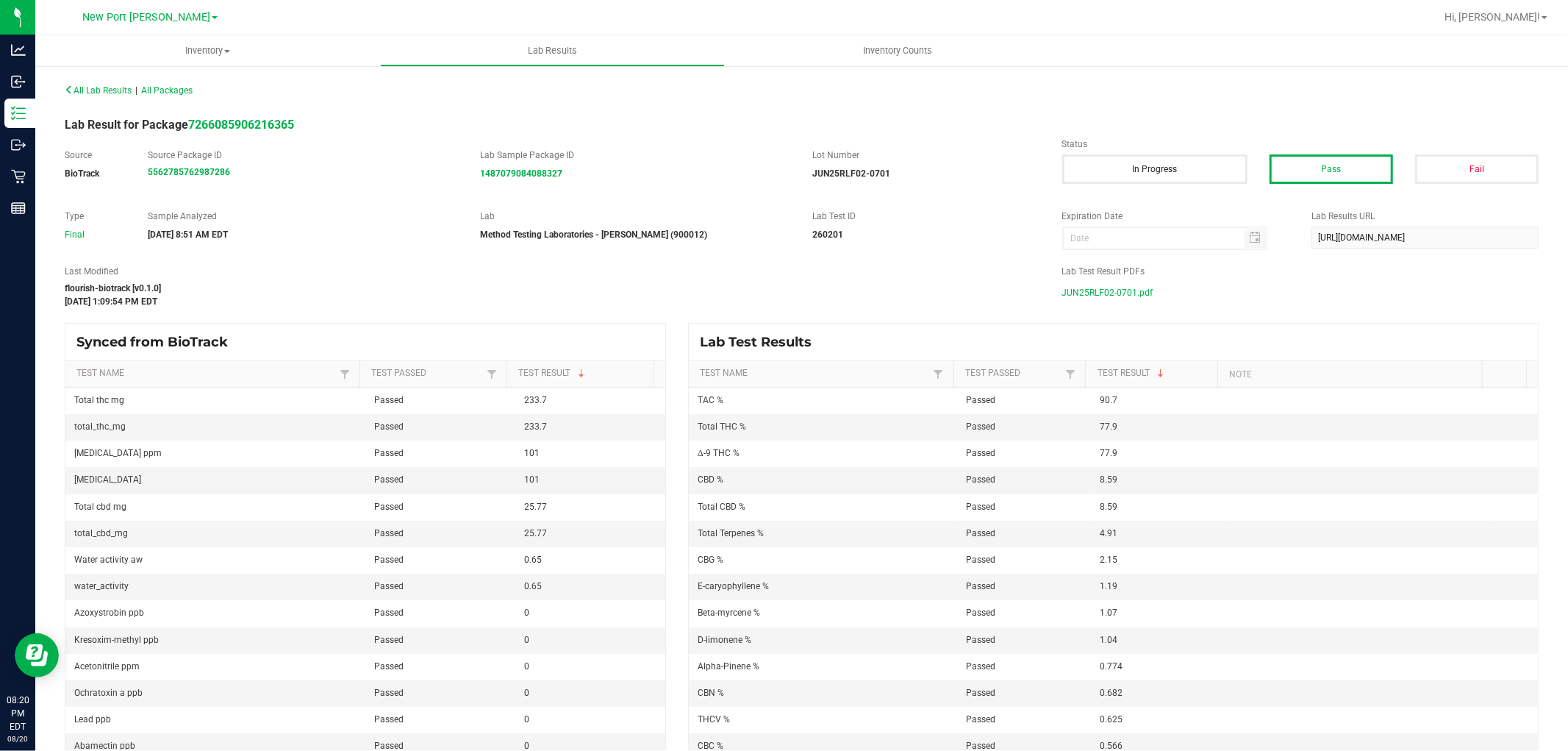
click at [1099, 287] on span "JUN25RLF02-0701.pdf" at bounding box center [1108, 293] width 91 height 22
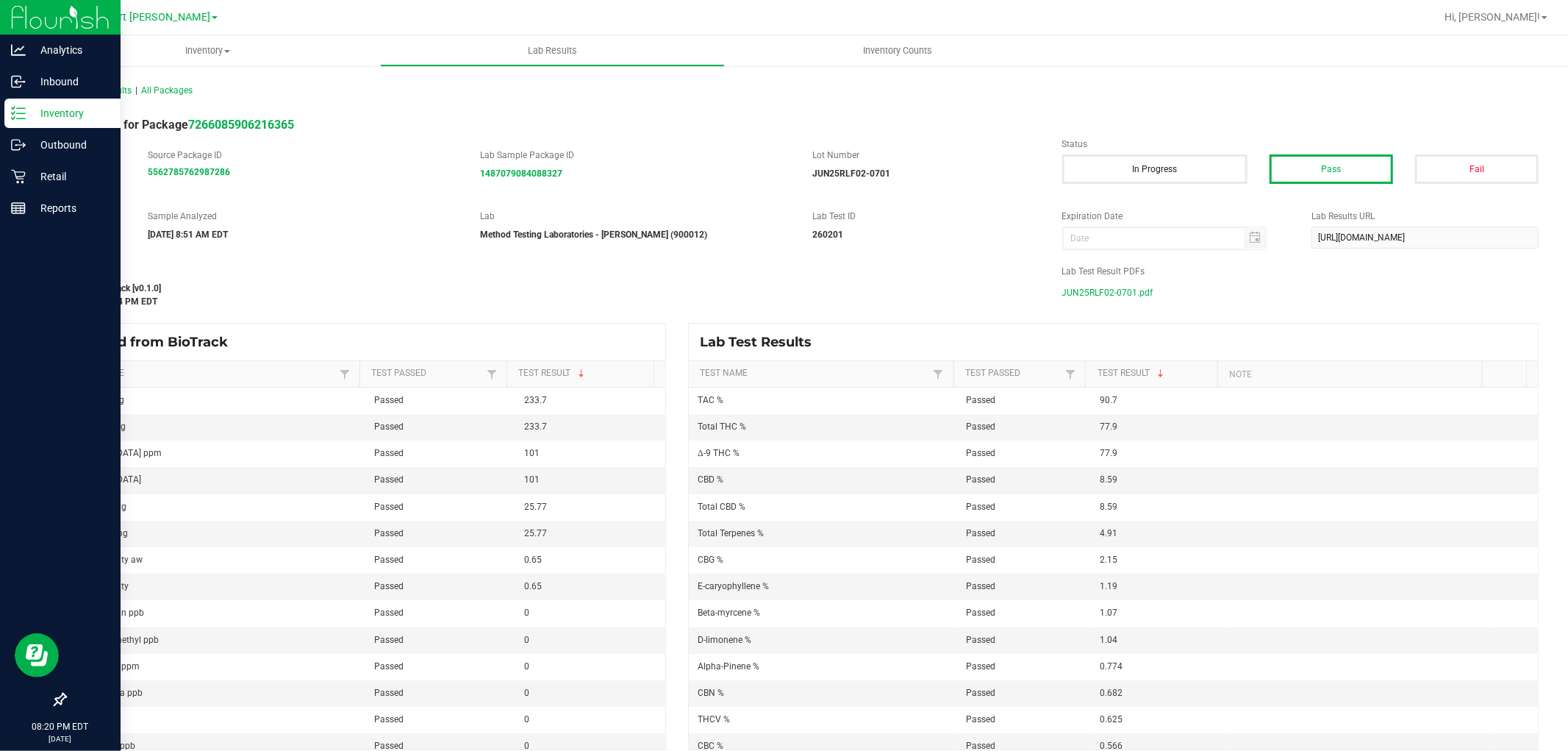
click at [32, 108] on p "Inventory" at bounding box center [70, 113] width 88 height 18
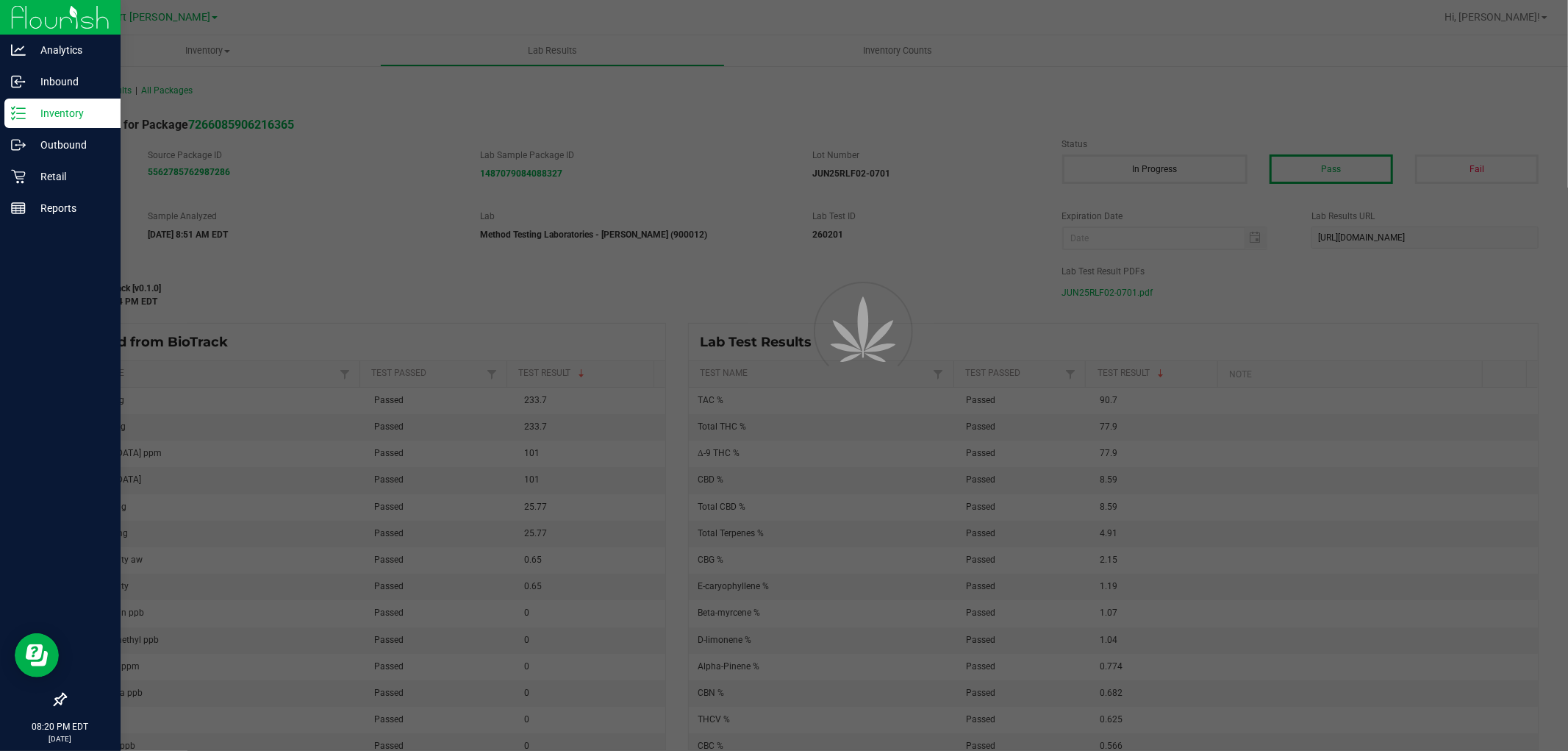
click at [32, 108] on p "Inventory" at bounding box center [70, 113] width 88 height 18
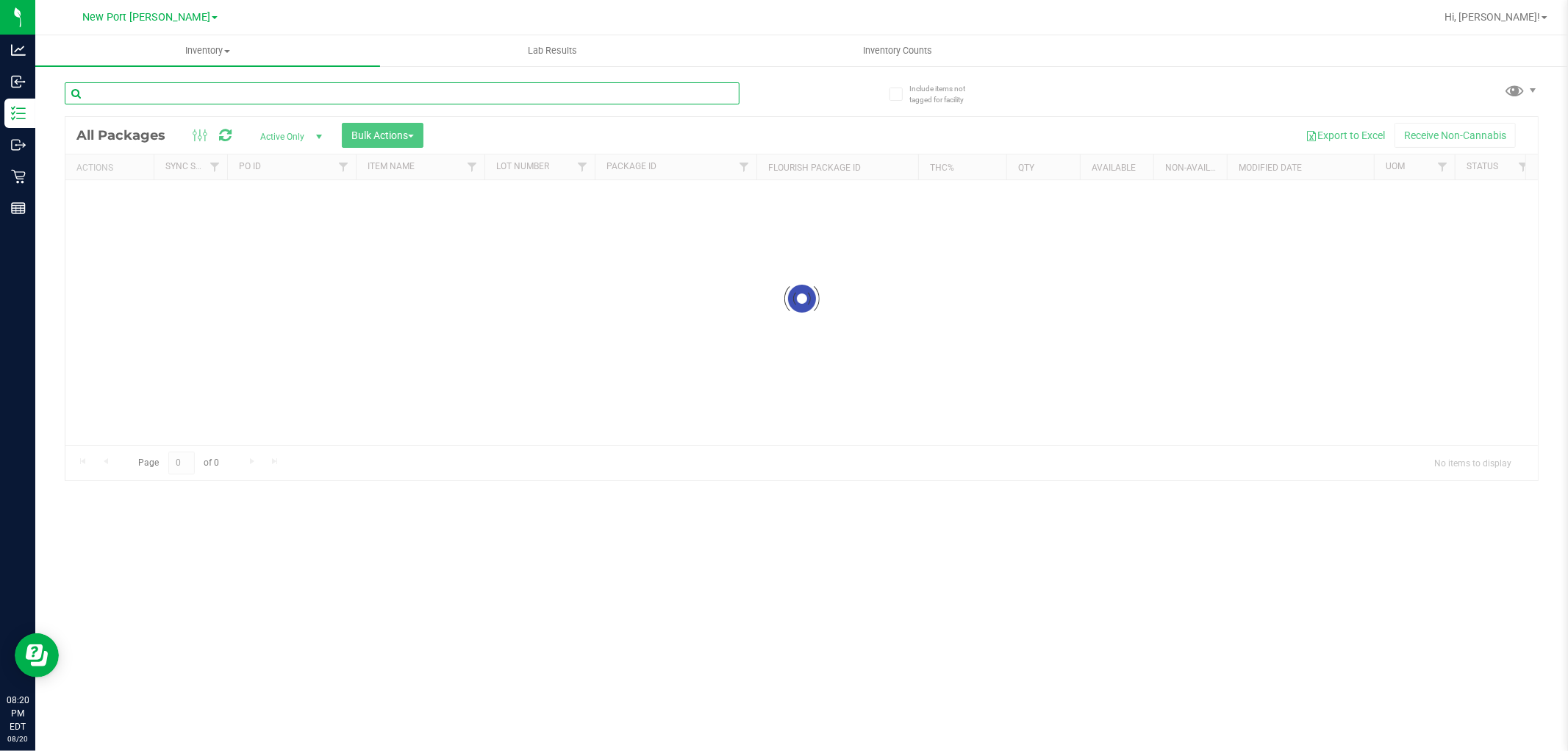
click at [195, 87] on input "text" at bounding box center [402, 93] width 675 height 22
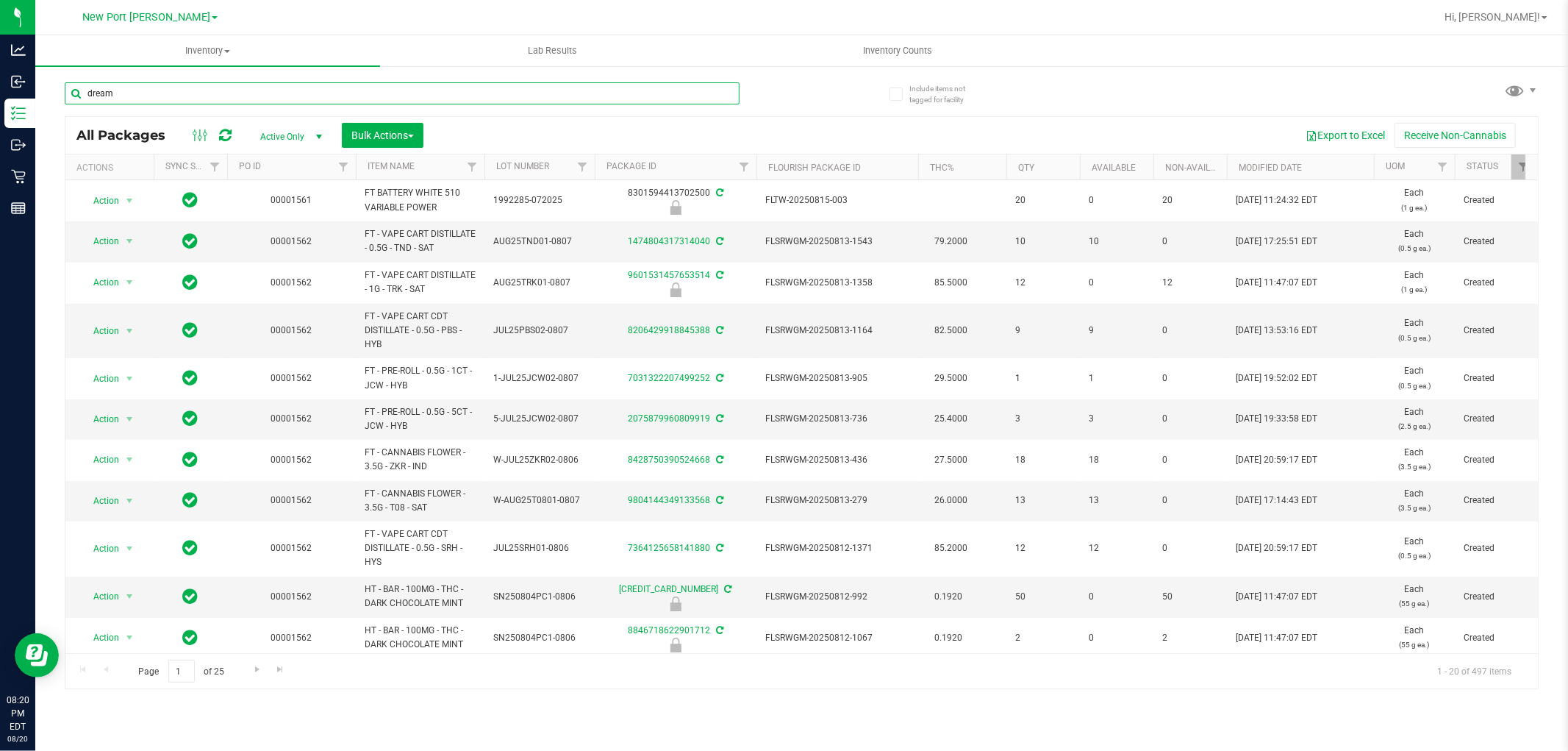
type input "dream"
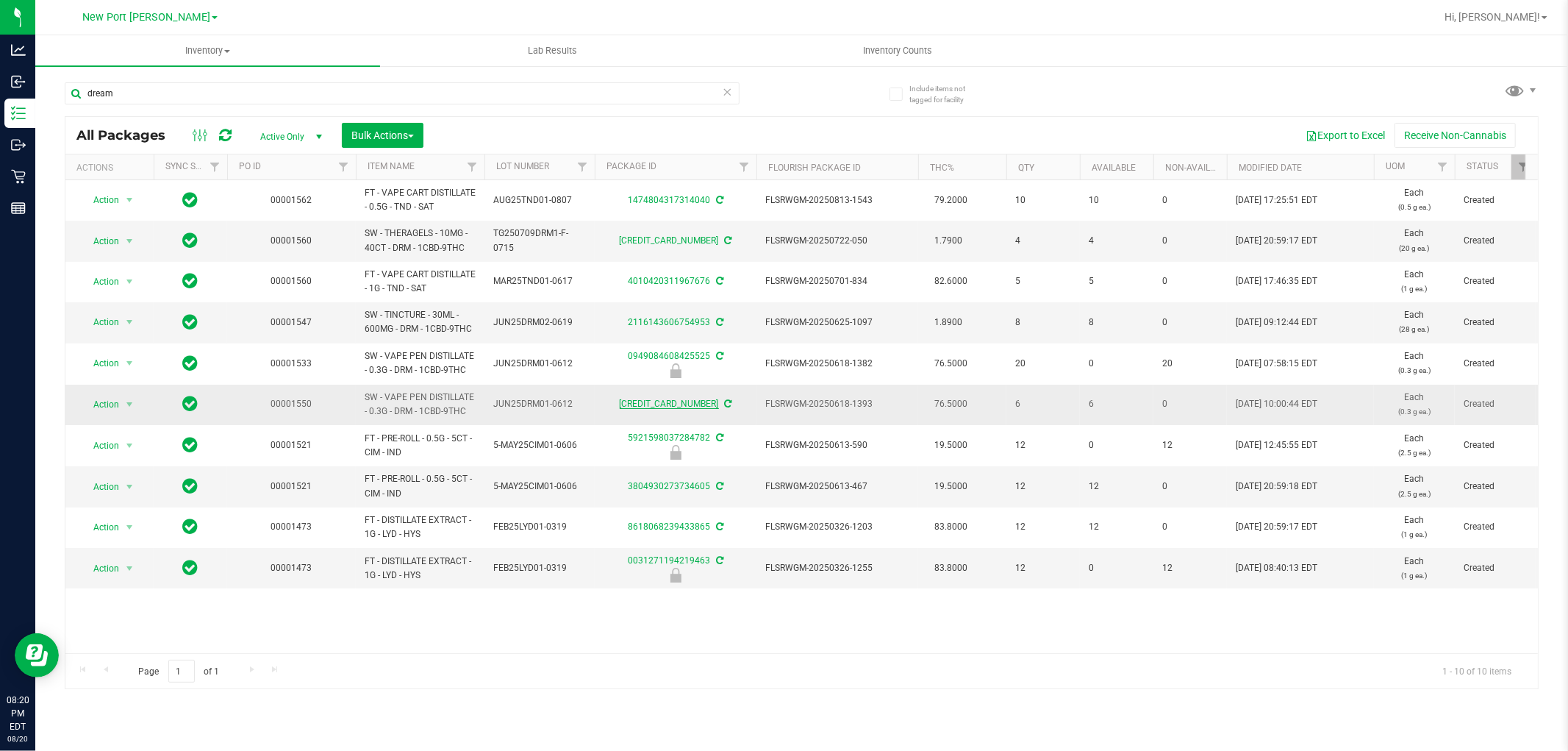
click at [666, 403] on link "[CREDIT_CARD_NUMBER]" at bounding box center [669, 404] width 99 height 10
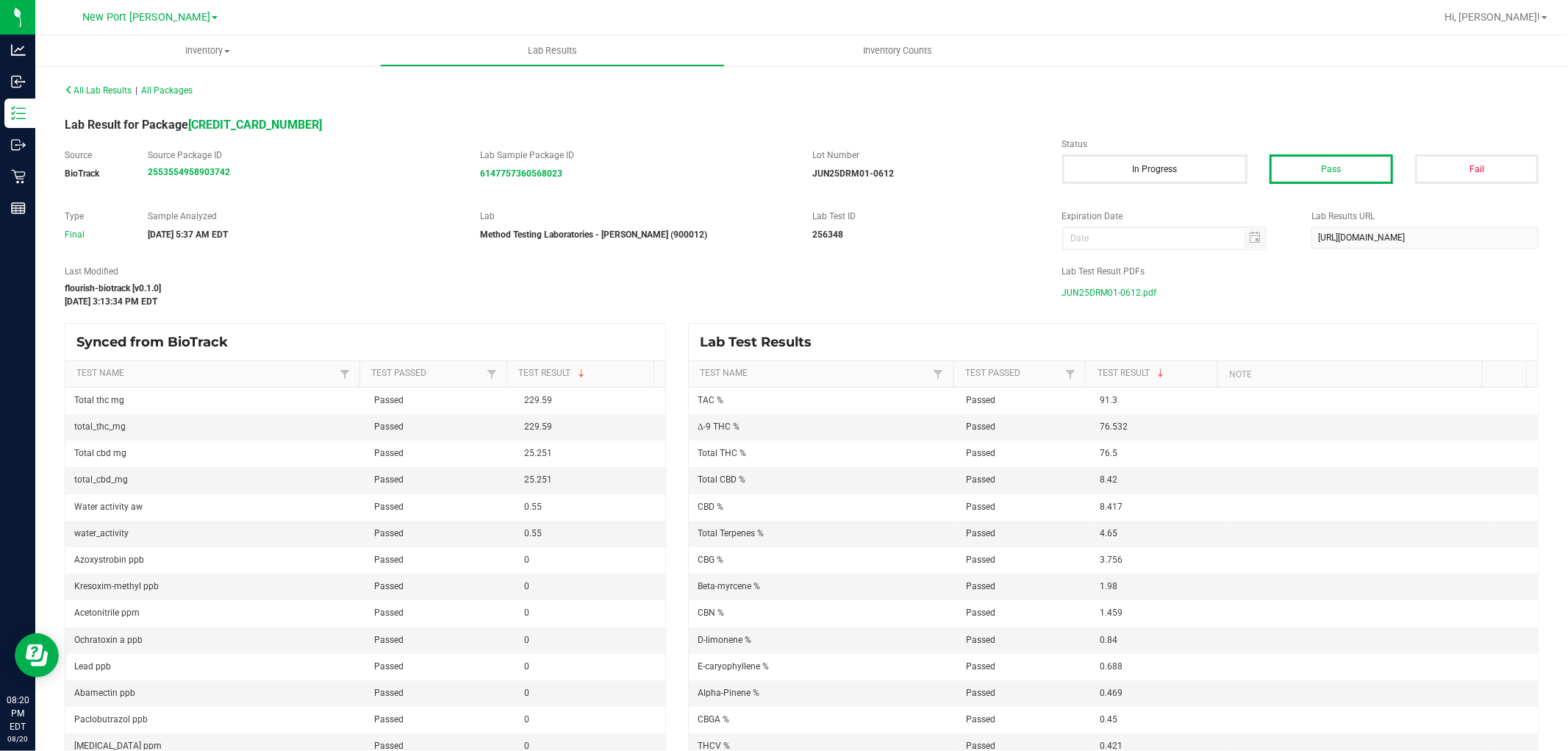
click at [1105, 290] on span "JUN25DRM01-0612.pdf" at bounding box center [1110, 293] width 95 height 22
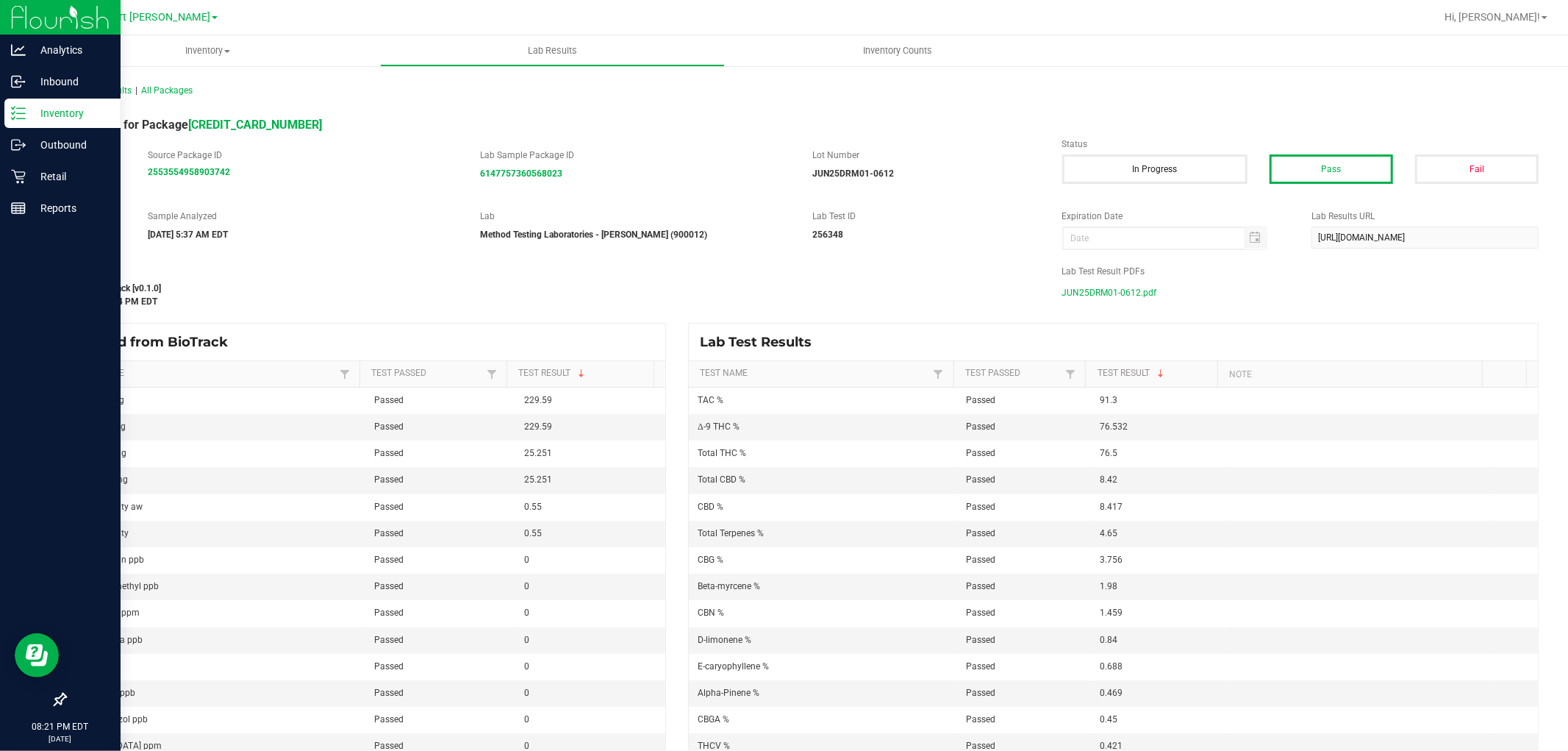
click at [24, 119] on line at bounding box center [21, 119] width 8 height 0
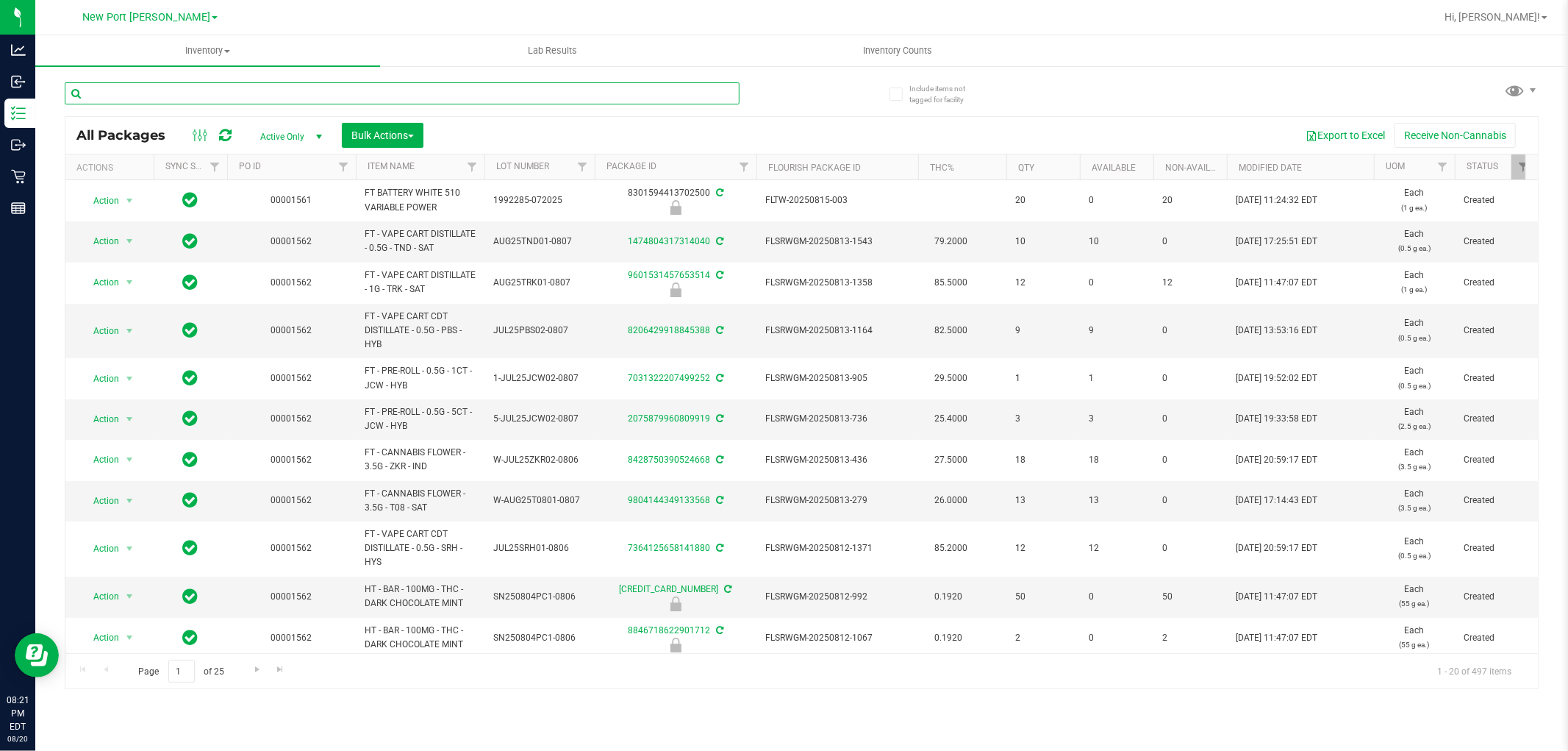
click at [135, 97] on input "text" at bounding box center [402, 93] width 675 height 22
type input "soothe"
